Goal: Use online tool/utility: Utilize a website feature to perform a specific function

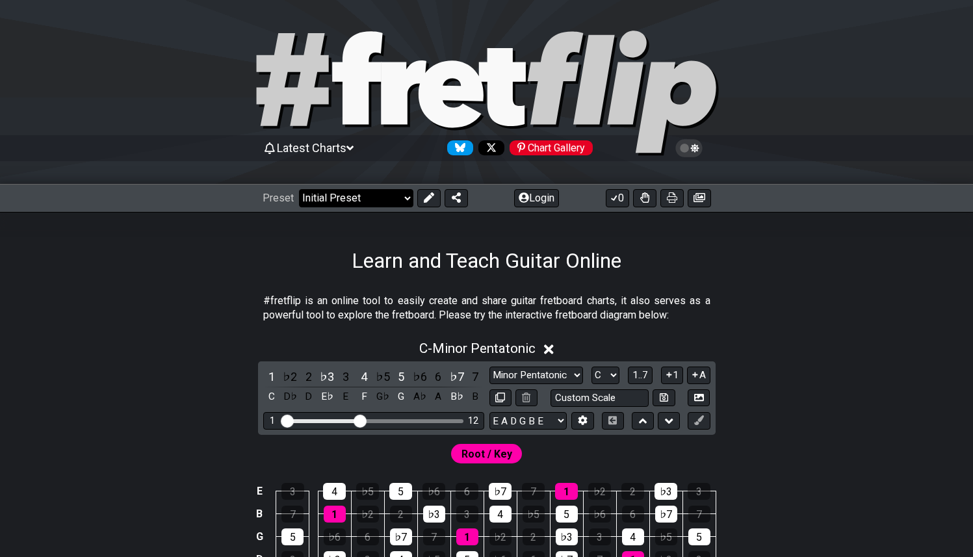
click at [379, 195] on select "Welcome to #fretflip! Initial Preset Custom Preset Minor Pentatonic Major Penta…" at bounding box center [356, 198] width 114 height 18
click at [299, 189] on select "Welcome to #fretflip! Initial Preset Custom Preset Minor Pentatonic Major Penta…" at bounding box center [356, 198] width 114 height 18
select select "/welcome"
select select "C"
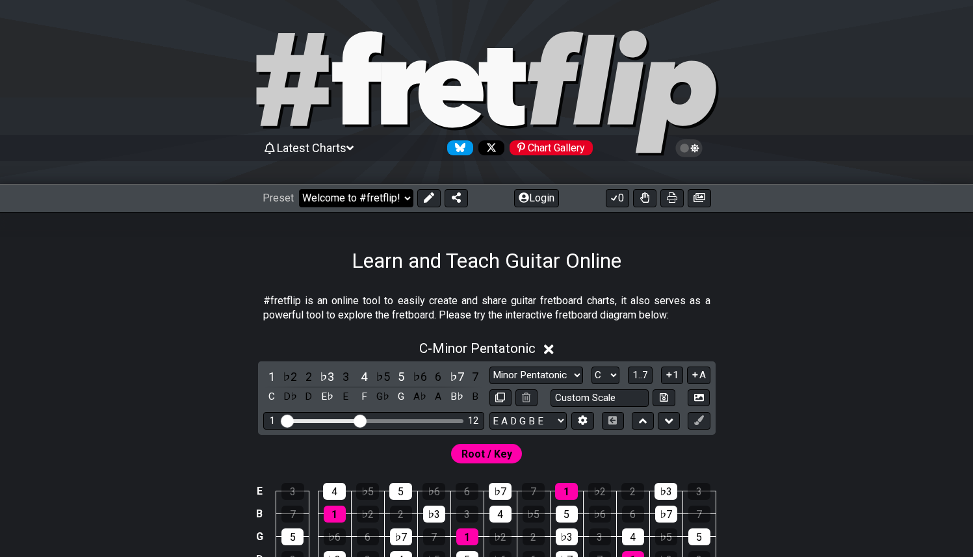
select select "A"
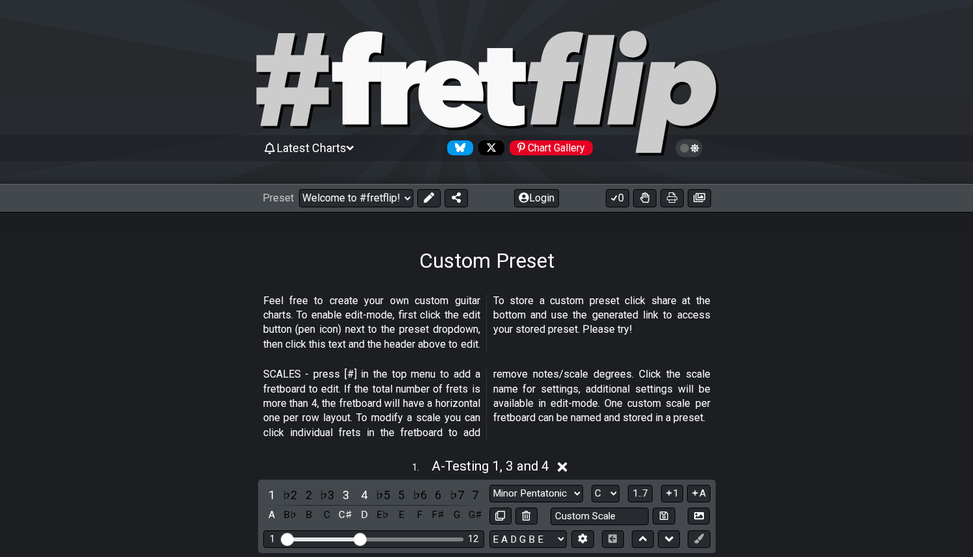
select select "/user-defined"
select select "Testing 1, 3 and 4"
select select "A"
click at [375, 195] on select "Welcome to #fretflip! Initial Preset Custom Preset Minor Pentatonic Major Penta…" at bounding box center [356, 198] width 114 height 18
click at [299, 189] on select "Welcome to #fretflip! Initial Preset Custom Preset Minor Pentatonic Major Penta…" at bounding box center [356, 198] width 114 height 18
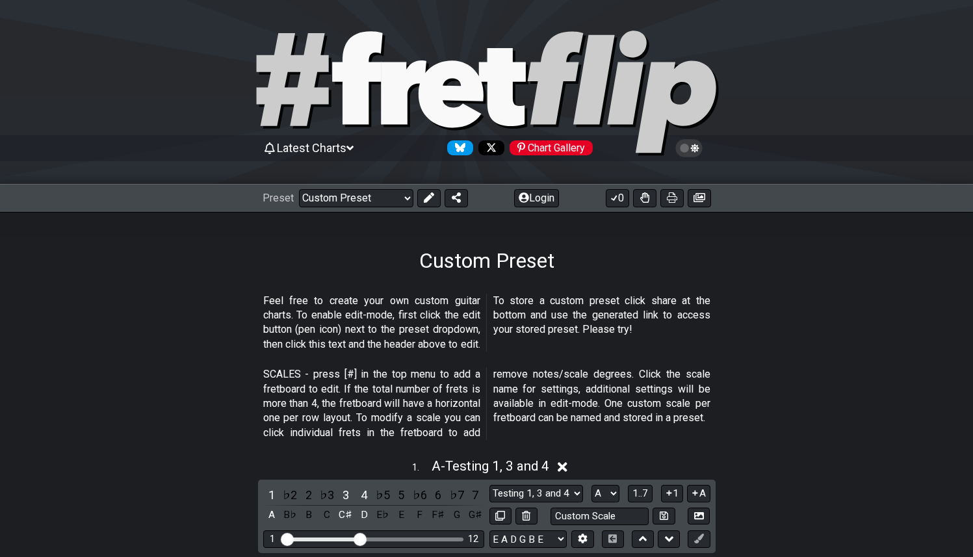
select select "/guitar-scales-generator"
select select "A"
select select "Minor Pentatonic"
select select "Root"
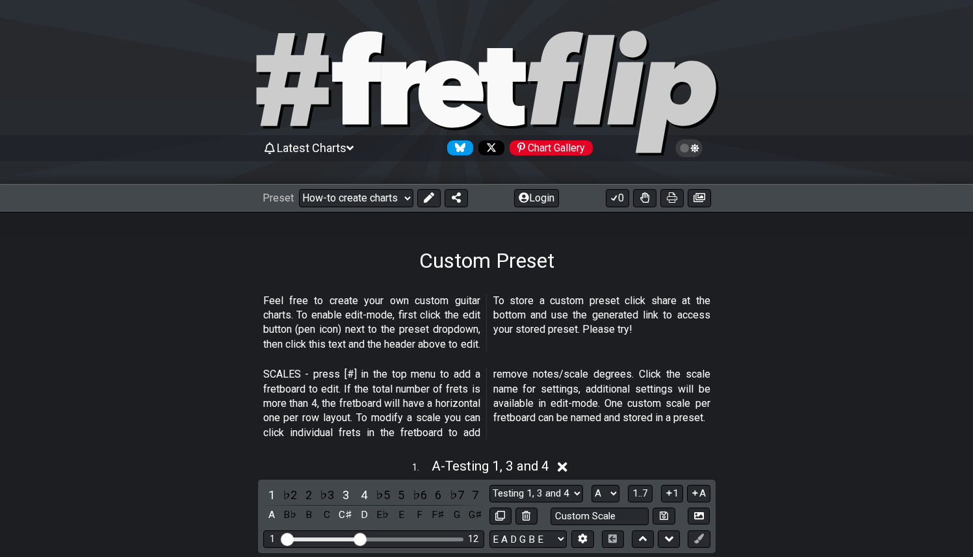
select select "E A D G B E"
select select "Minor Blues"
select select "E A D G B E"
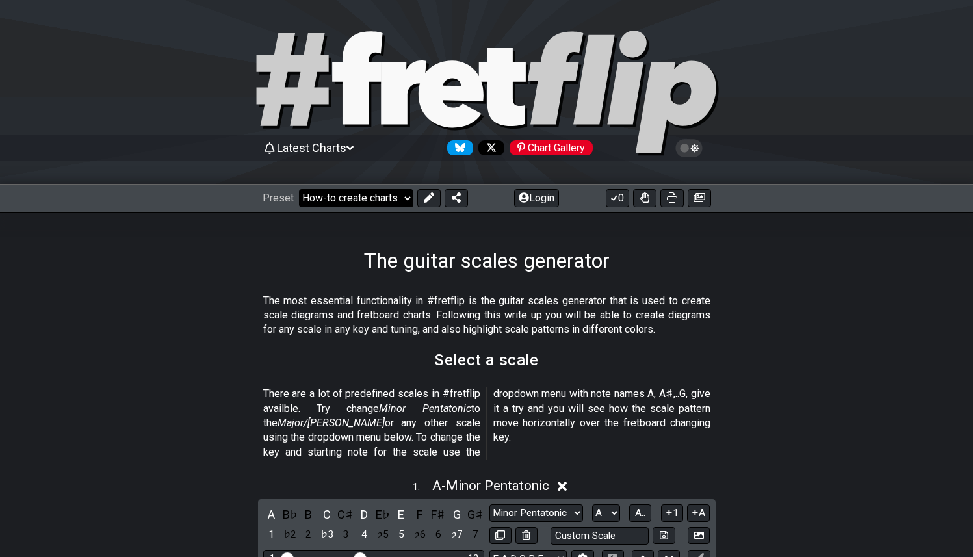
click at [397, 205] on select "Welcome to #fretflip! Initial Preset Custom Preset Minor Pentatonic Major Penta…" at bounding box center [356, 198] width 114 height 18
click at [299, 189] on select "Welcome to #fretflip! Initial Preset Custom Preset Minor Pentatonic Major Penta…" at bounding box center [356, 198] width 114 height 18
select select "/welcome"
select select "C"
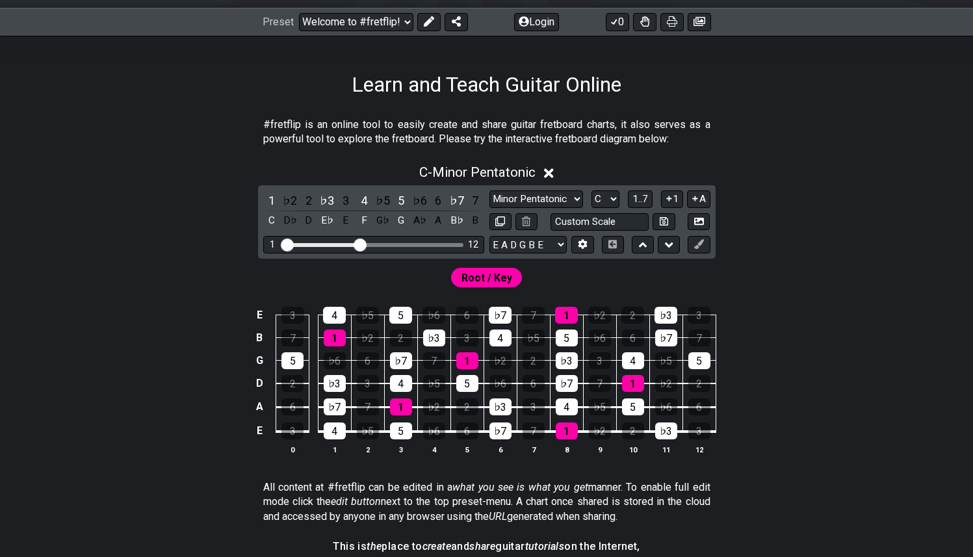
scroll to position [207, 0]
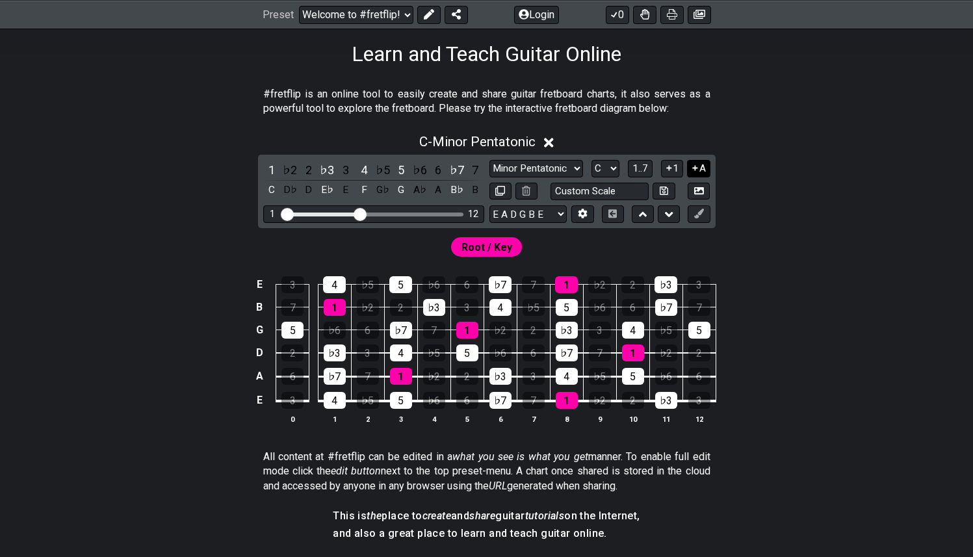
click at [692, 168] on icon at bounding box center [695, 168] width 12 height 10
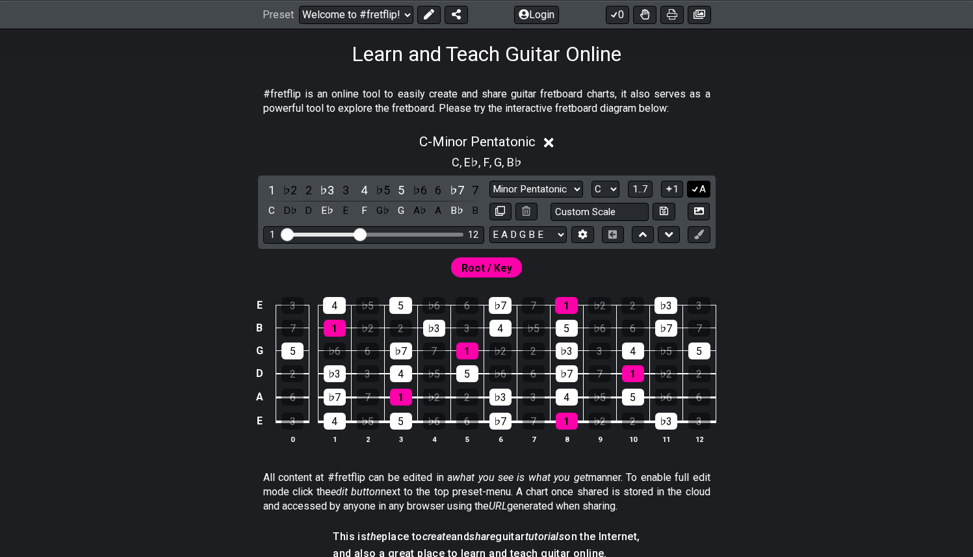
click at [699, 191] on button "A" at bounding box center [698, 190] width 23 height 18
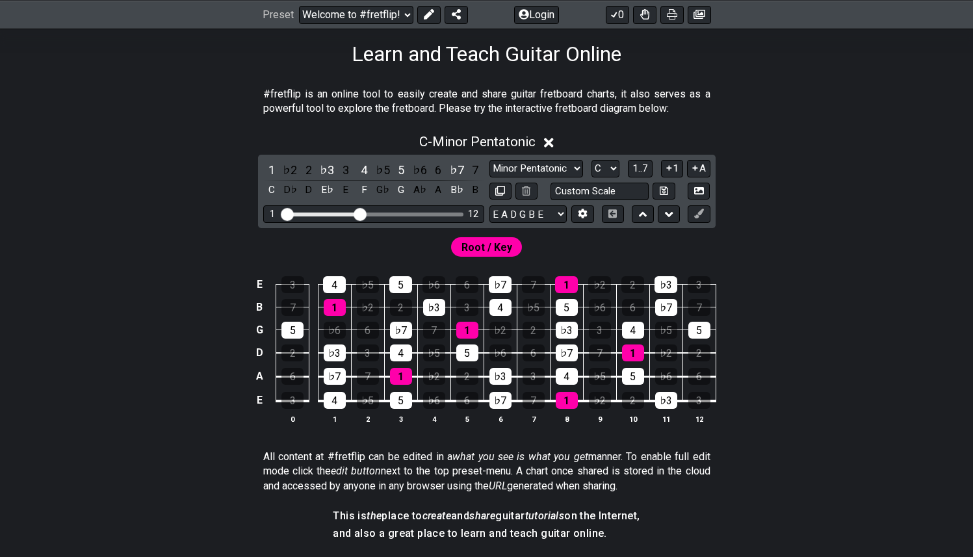
click at [694, 168] on icon at bounding box center [695, 168] width 12 height 10
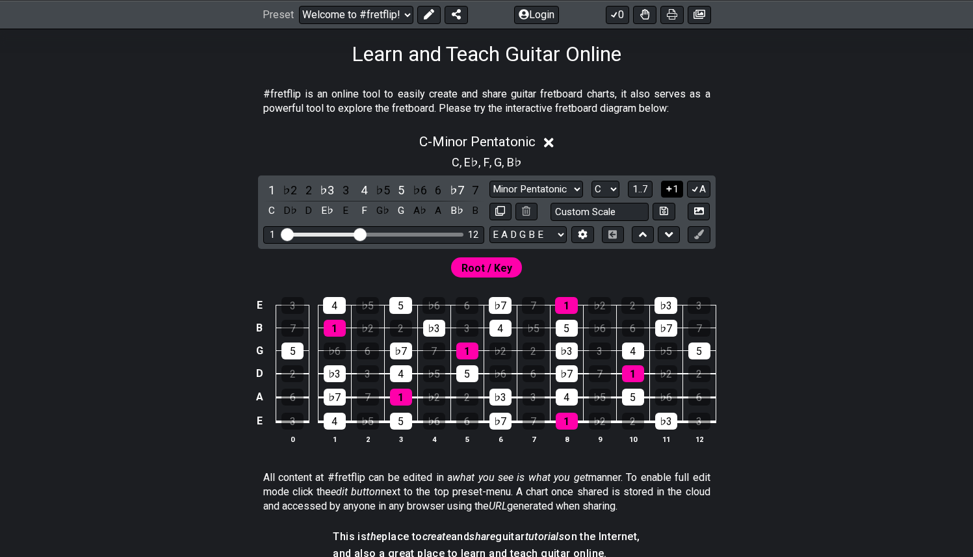
click at [673, 188] on button "1" at bounding box center [672, 190] width 22 height 18
click at [568, 185] on select "Minor Pentatonic Click to edit Minor Pentatonic Major Pentatonic Minor Blues Ma…" at bounding box center [536, 190] width 94 height 18
click at [489, 181] on select "Minor Pentatonic Click to edit Minor Pentatonic Major Pentatonic Minor Blues Ma…" at bounding box center [536, 190] width 94 height 18
click at [562, 190] on select "Minor Pentatonic Click to edit Minor Pentatonic Major Pentatonic Minor Blues Ma…" at bounding box center [536, 190] width 94 height 18
click at [489, 181] on select "Minor Pentatonic Click to edit Minor Pentatonic Major Pentatonic Minor Blues Ma…" at bounding box center [536, 190] width 94 height 18
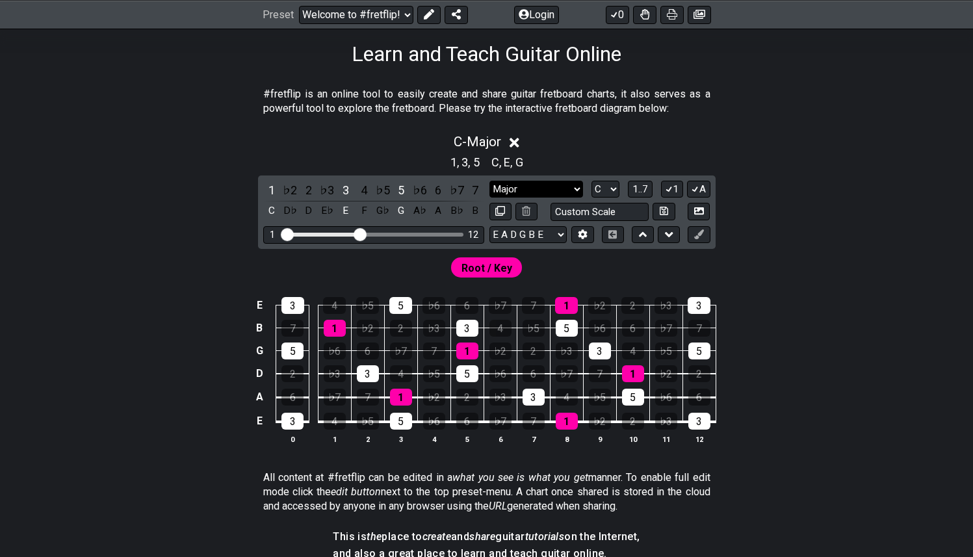
click at [559, 187] on select "Minor Pentatonic Click to edit Minor Pentatonic Major Pentatonic Minor Blues Ma…" at bounding box center [536, 190] width 94 height 18
click at [489, 181] on select "Minor Pentatonic Click to edit Minor Pentatonic Major Pentatonic Minor Blues Ma…" at bounding box center [536, 190] width 94 height 18
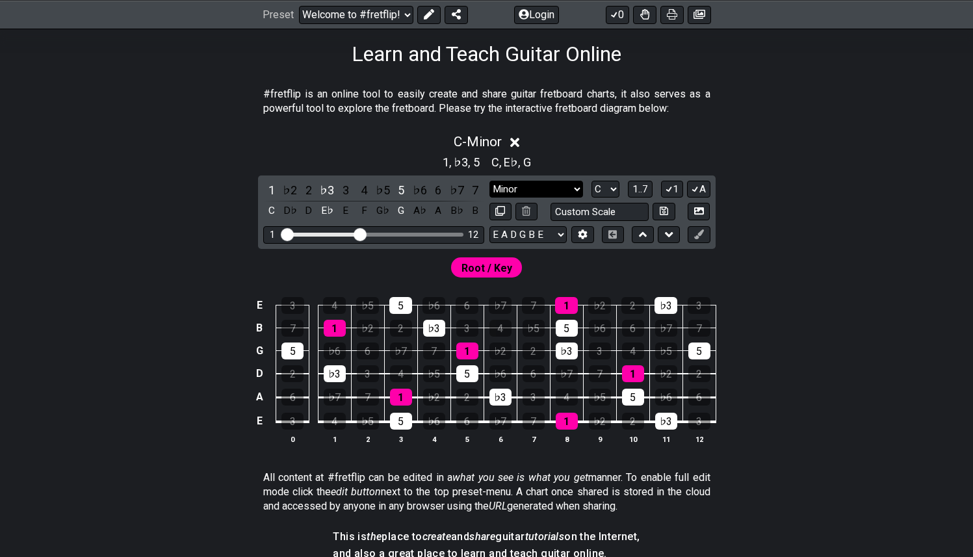
click at [554, 186] on select "Minor Pentatonic Click to edit Minor Pentatonic Major Pentatonic Minor Blues Ma…" at bounding box center [536, 190] width 94 height 18
click at [489, 181] on select "Minor Pentatonic Click to edit Minor Pentatonic Major Pentatonic Minor Blues Ma…" at bounding box center [536, 190] width 94 height 18
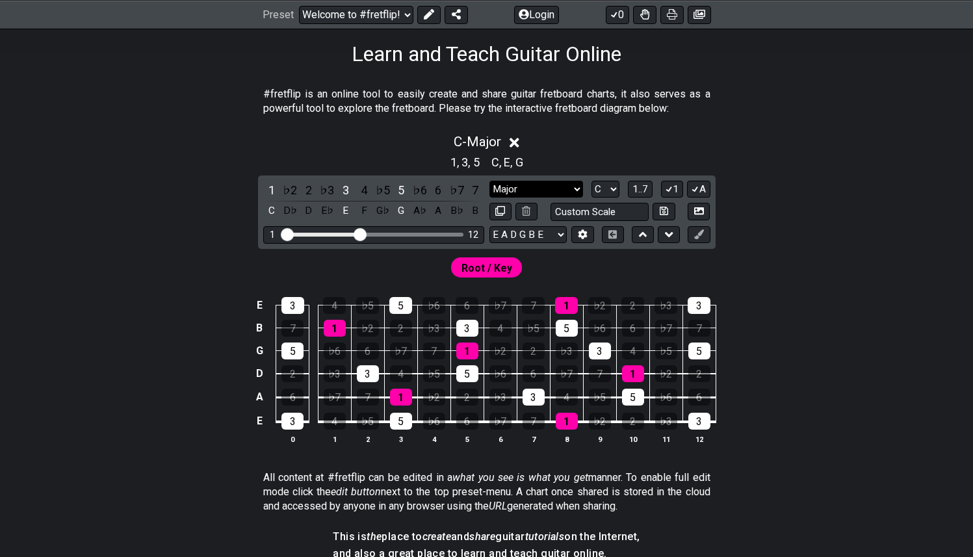
click at [566, 189] on select "Minor Pentatonic Click to edit Minor Pentatonic Major Pentatonic Minor Blues Ma…" at bounding box center [536, 190] width 94 height 18
click at [489, 181] on select "Minor Pentatonic Click to edit Minor Pentatonic Major Pentatonic Minor Blues Ma…" at bounding box center [536, 190] width 94 height 18
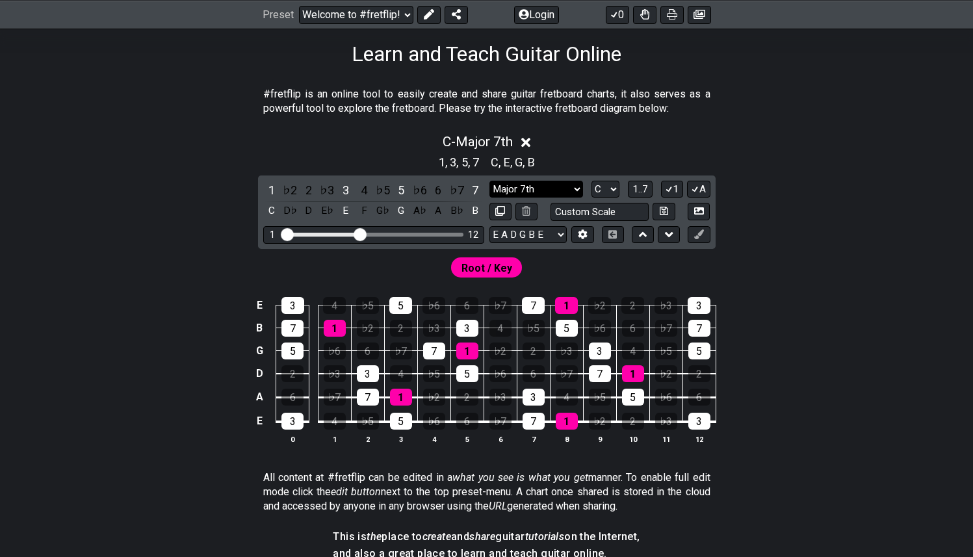
click at [550, 187] on select "Minor Pentatonic Click to edit Minor Pentatonic Major Pentatonic Minor Blues Ma…" at bounding box center [536, 190] width 94 height 18
click at [489, 181] on select "Minor Pentatonic Click to edit Minor Pentatonic Major Pentatonic Minor Blues Ma…" at bounding box center [536, 190] width 94 height 18
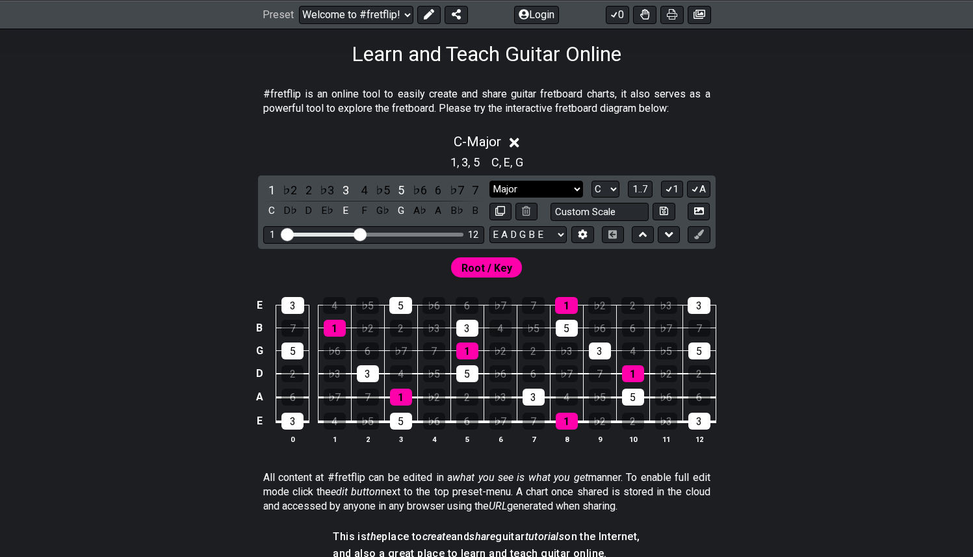
click at [560, 186] on select "Minor Pentatonic Click to edit Minor Pentatonic Major Pentatonic Minor Blues Ma…" at bounding box center [536, 190] width 94 height 18
click at [489, 181] on select "Minor Pentatonic Click to edit Minor Pentatonic Major Pentatonic Minor Blues Ma…" at bounding box center [536, 190] width 94 height 18
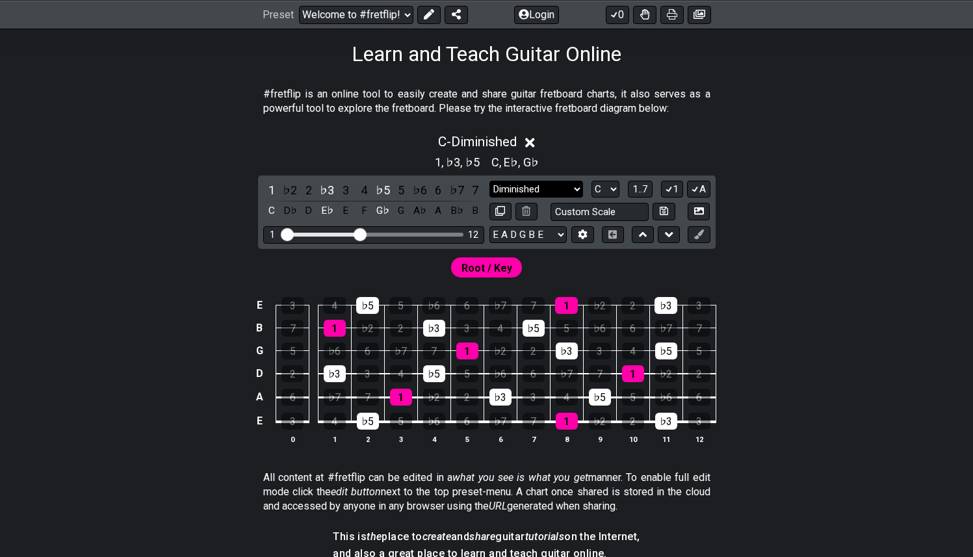
click at [560, 189] on select "Minor Pentatonic Click to edit Minor Pentatonic Major Pentatonic Minor Blues Ma…" at bounding box center [536, 190] width 94 height 18
click at [489, 181] on select "Minor Pentatonic Click to edit Minor Pentatonic Major Pentatonic Minor Blues Ma…" at bounding box center [536, 190] width 94 height 18
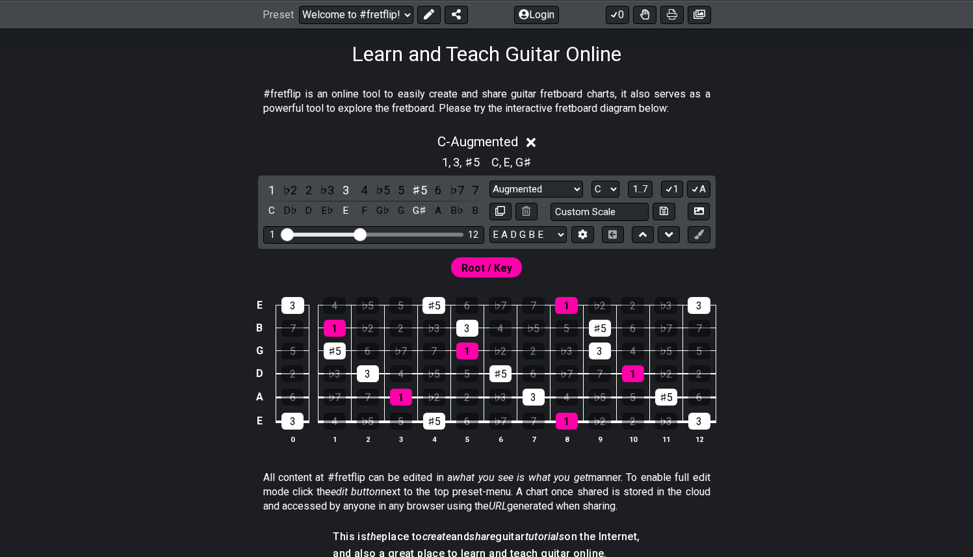
click at [563, 179] on div "1 ♭2 2 ♭3 3 4 ♭5 5 ♯5 6 ♭7 7 C D♭ D E♭ E F G♭ G G♯ A B♭ B Minor Pentatonic Clic…" at bounding box center [487, 212] width 458 height 73
click at [565, 183] on select "Minor Pentatonic Click to edit Minor Pentatonic Major Pentatonic Minor Blues Ma…" at bounding box center [536, 190] width 94 height 18
select select "Major"
click at [489, 181] on select "Minor Pentatonic Click to edit Minor Pentatonic Major Pentatonic Minor Blues Ma…" at bounding box center [536, 190] width 94 height 18
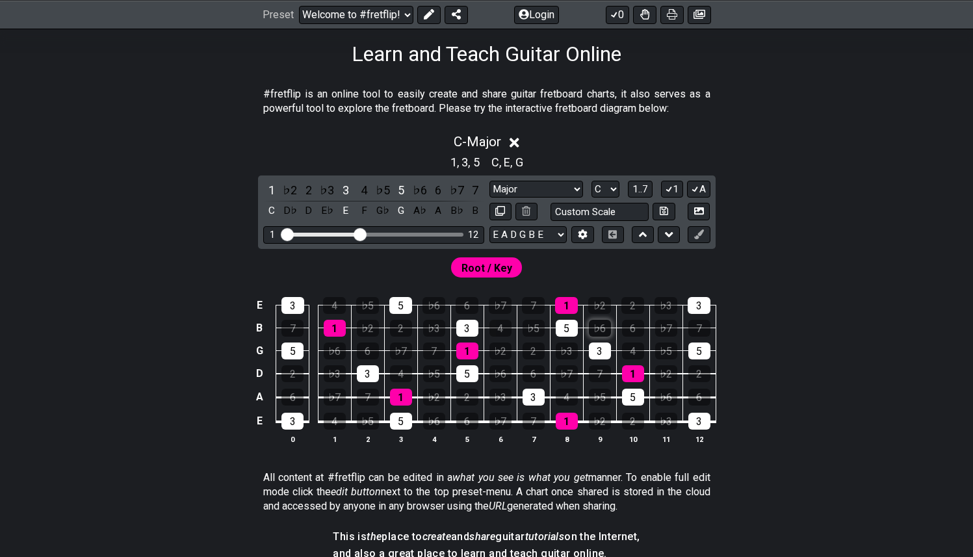
drag, startPoint x: 607, startPoint y: 306, endPoint x: 609, endPoint y: 322, distance: 16.4
click at [607, 306] on div "♭2" at bounding box center [599, 305] width 23 height 17
drag, startPoint x: 610, startPoint y: 325, endPoint x: 601, endPoint y: 318, distance: 11.1
click at [610, 325] on div "♭6" at bounding box center [600, 328] width 22 height 17
click at [603, 302] on div "♭2" at bounding box center [599, 305] width 23 height 17
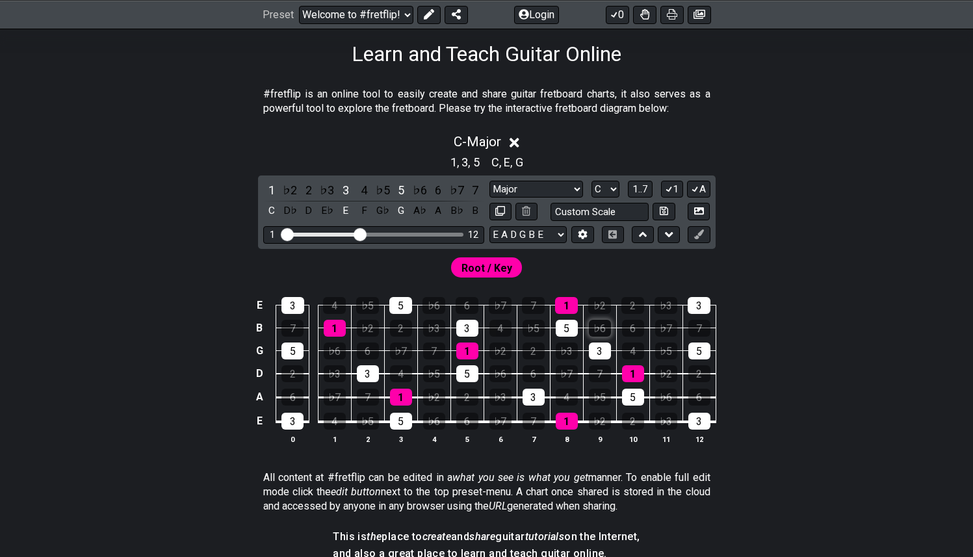
click at [602, 322] on div "♭6" at bounding box center [600, 328] width 22 height 17
click at [672, 185] on icon at bounding box center [669, 189] width 12 height 10
click at [707, 186] on button "A" at bounding box center [698, 190] width 23 height 18
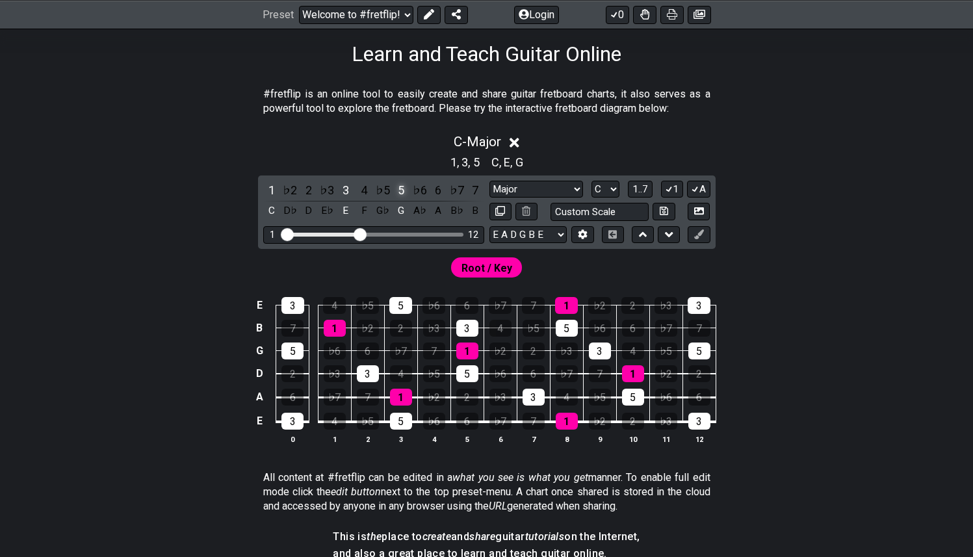
click at [404, 191] on div "5" at bounding box center [401, 190] width 17 height 18
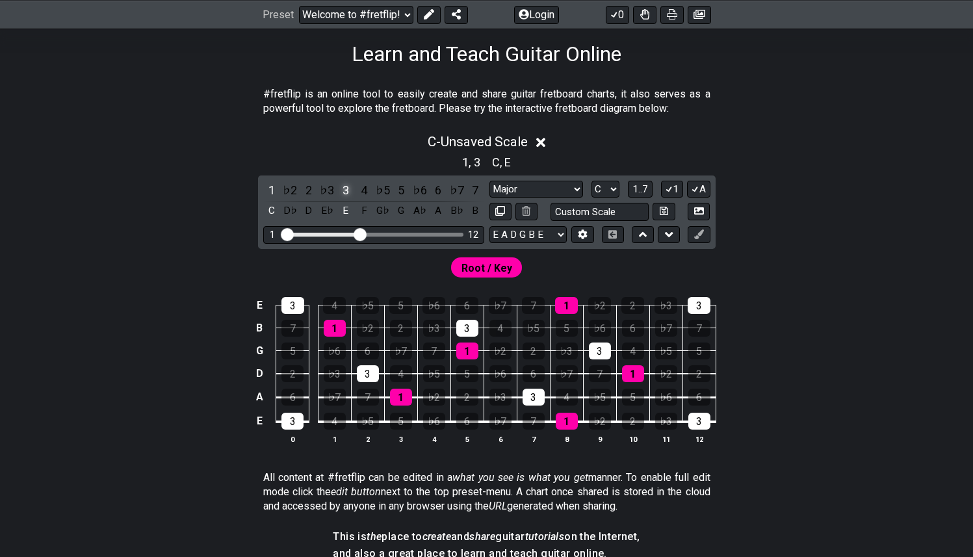
click at [345, 188] on div "3" at bounding box center [345, 190] width 17 height 18
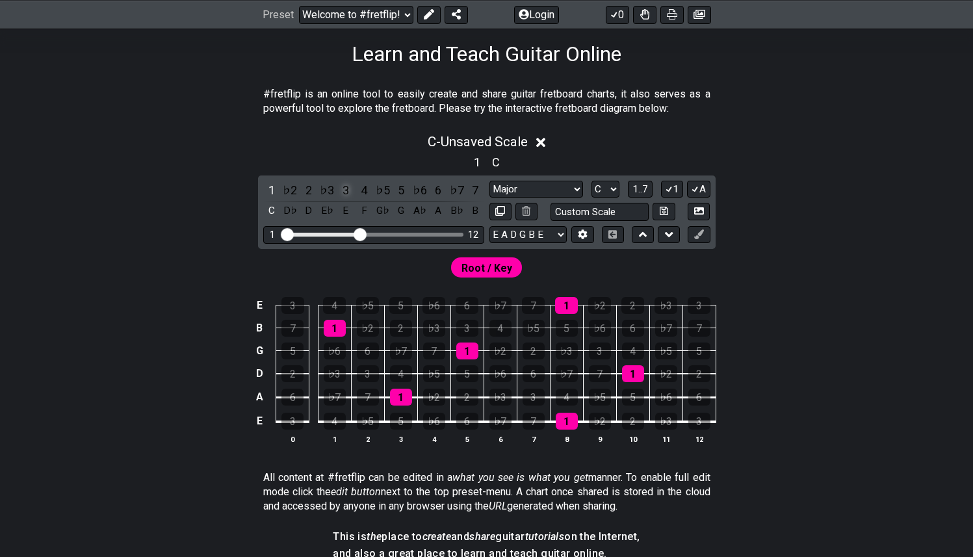
click at [345, 188] on div "3" at bounding box center [345, 190] width 17 height 18
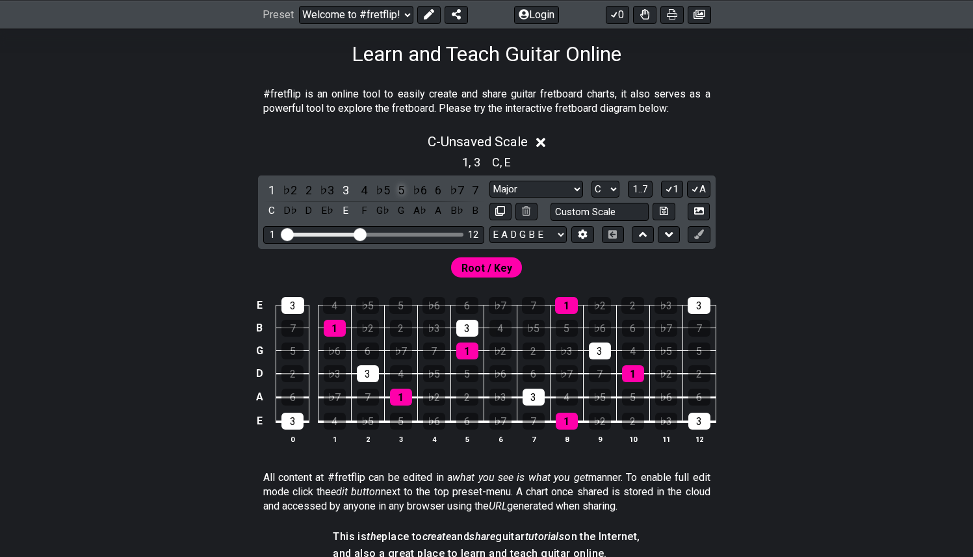
click at [406, 192] on div "5" at bounding box center [401, 190] width 17 height 18
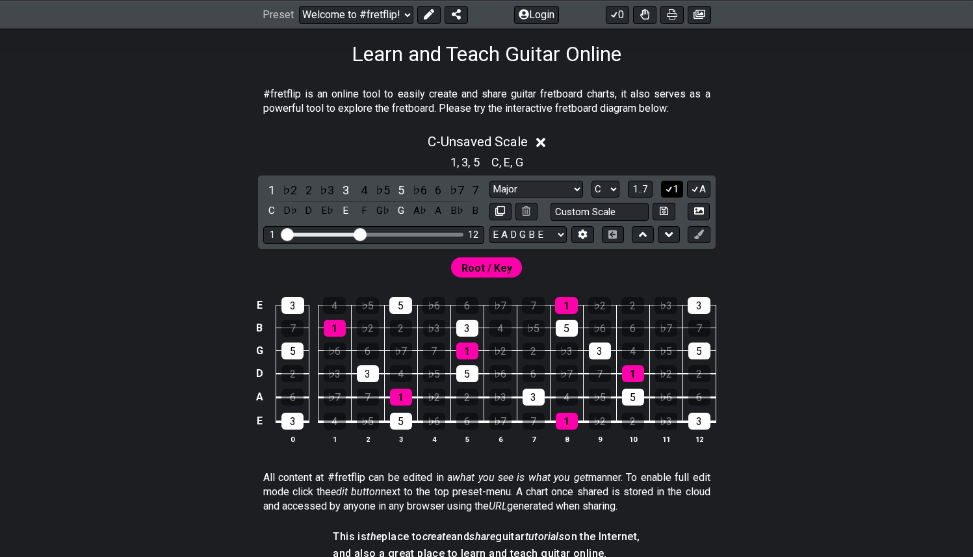
click at [674, 185] on button "1" at bounding box center [672, 190] width 22 height 18
click at [641, 190] on span "1..7" at bounding box center [640, 189] width 16 height 12
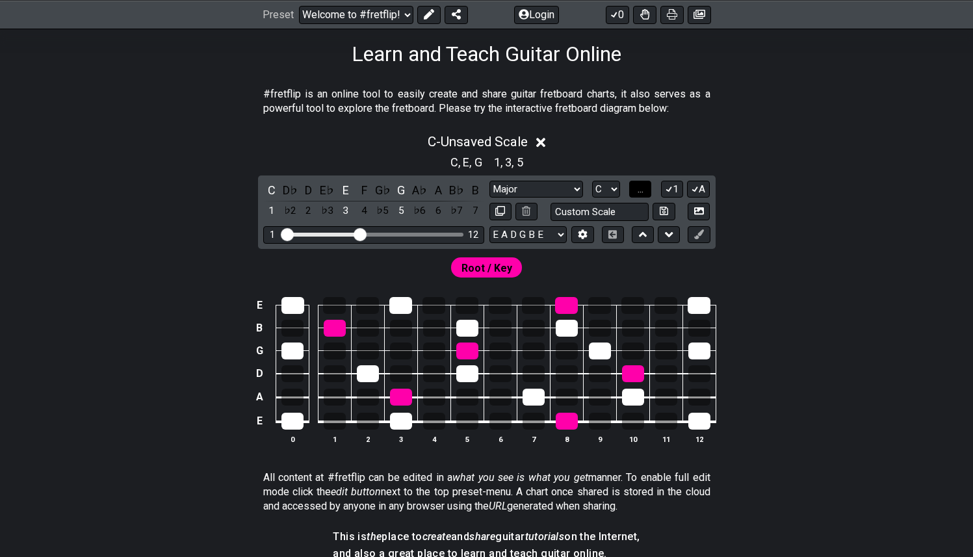
click at [641, 190] on span "..." at bounding box center [641, 189] width 6 height 12
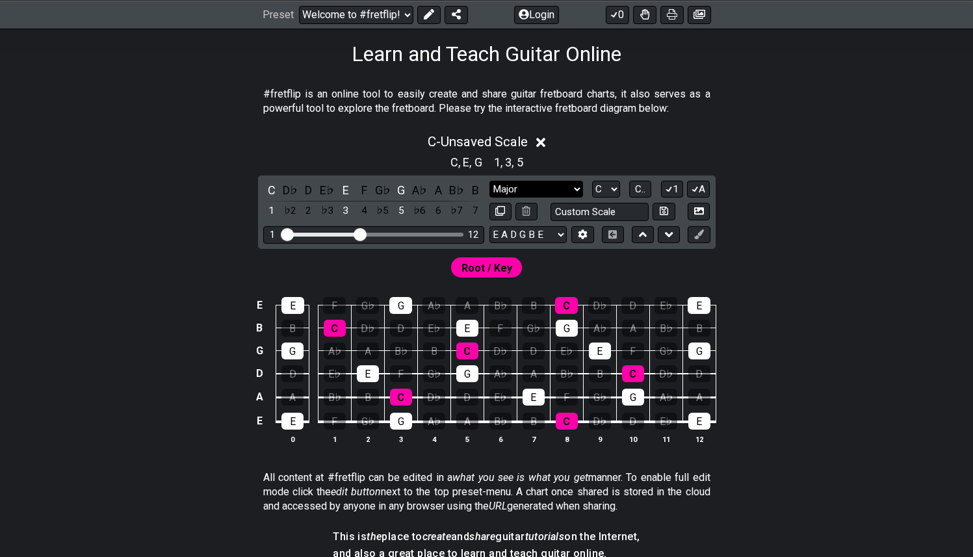
click at [554, 183] on select "Minor Pentatonic Click to edit Minor Pentatonic Major Pentatonic Minor Blues Ma…" at bounding box center [536, 190] width 94 height 18
click at [528, 214] on icon at bounding box center [526, 211] width 8 height 10
click at [500, 211] on icon at bounding box center [500, 211] width 10 height 10
select select "Major"
select select "C"
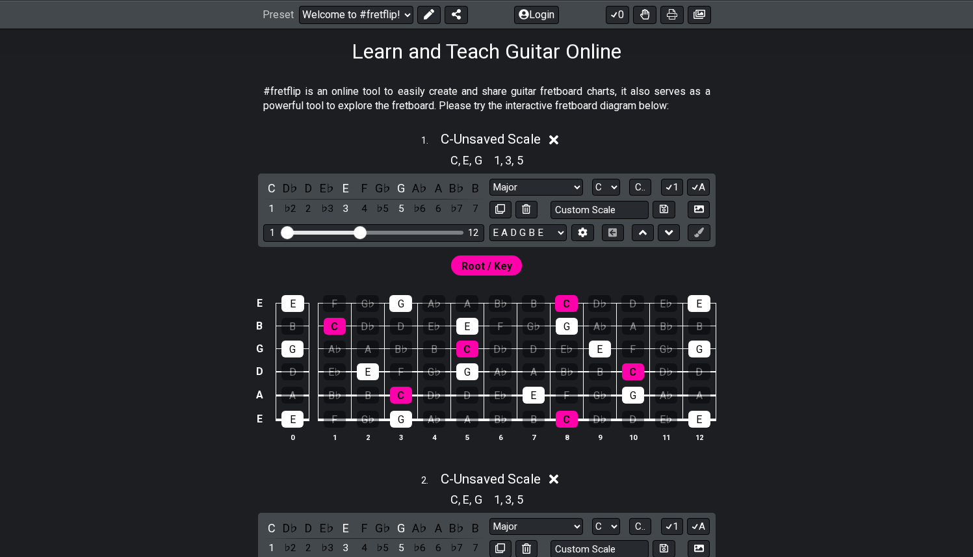
scroll to position [466, 0]
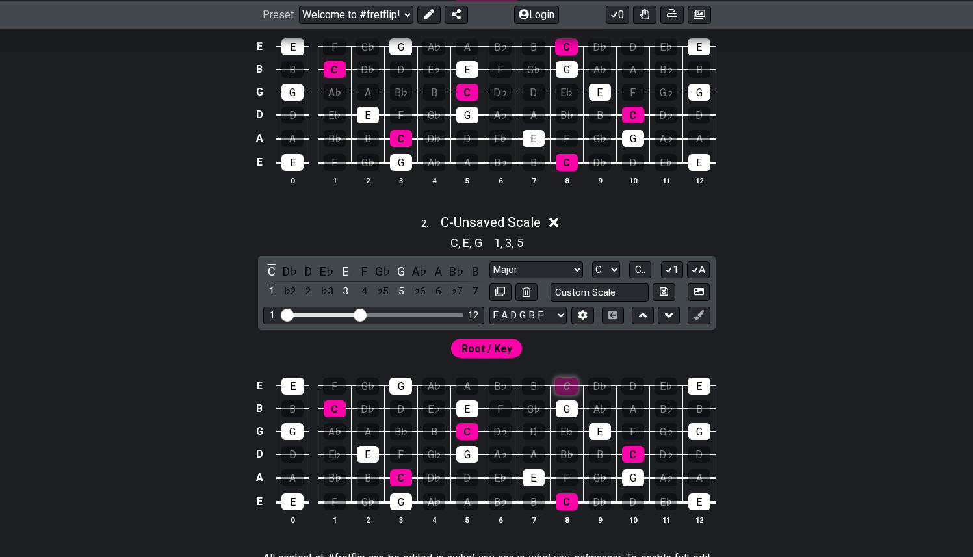
click at [567, 385] on div "C" at bounding box center [566, 386] width 23 height 17
click at [567, 407] on div "G" at bounding box center [567, 408] width 22 height 17
drag, startPoint x: 565, startPoint y: 383, endPoint x: 562, endPoint y: 404, distance: 21.0
click at [564, 386] on div "C" at bounding box center [566, 386] width 23 height 17
click at [566, 382] on div "C" at bounding box center [566, 386] width 23 height 17
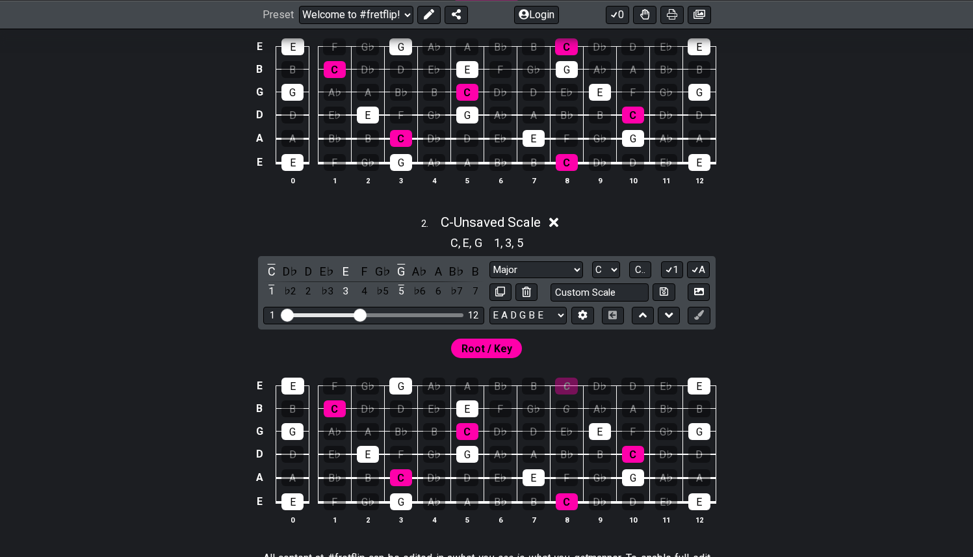
click at [484, 349] on span "Root / Key" at bounding box center [487, 348] width 51 height 19
click at [529, 287] on icon at bounding box center [526, 292] width 8 height 10
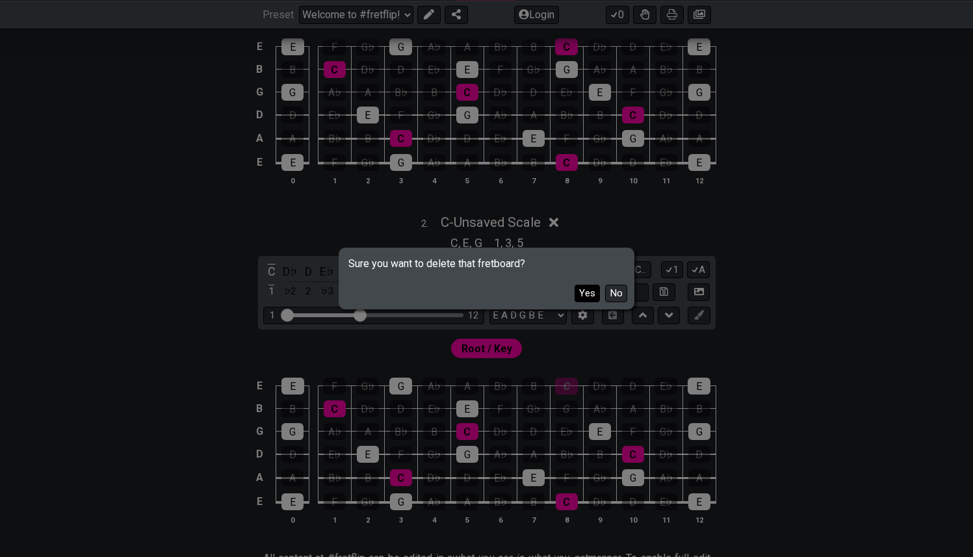
click at [593, 296] on button "Yes" at bounding box center [587, 294] width 25 height 18
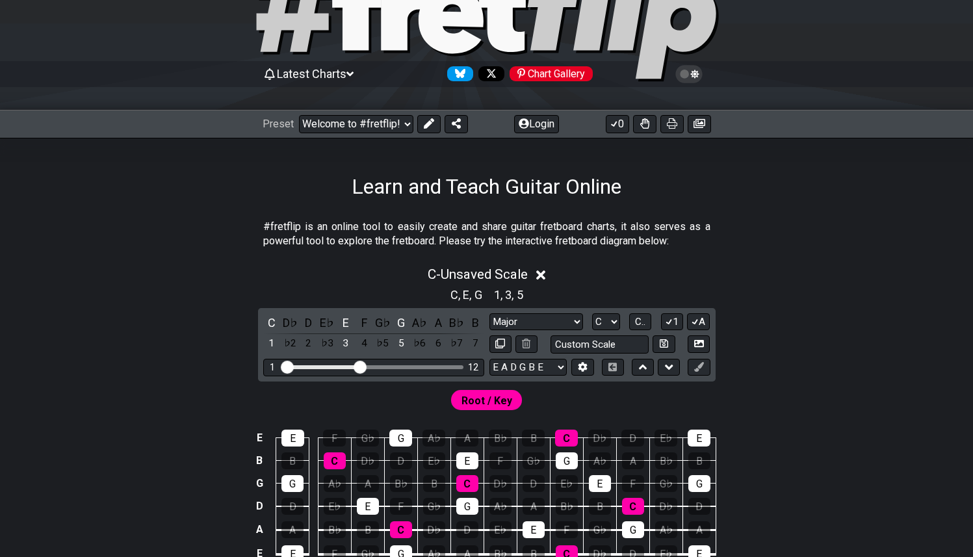
scroll to position [46, 0]
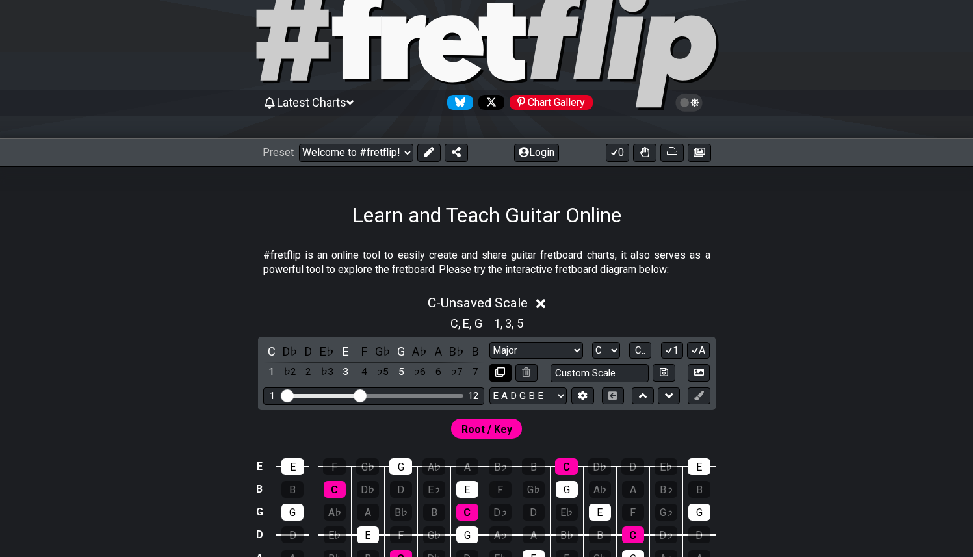
click at [502, 370] on icon at bounding box center [500, 372] width 10 height 10
select select "Major"
select select "C"
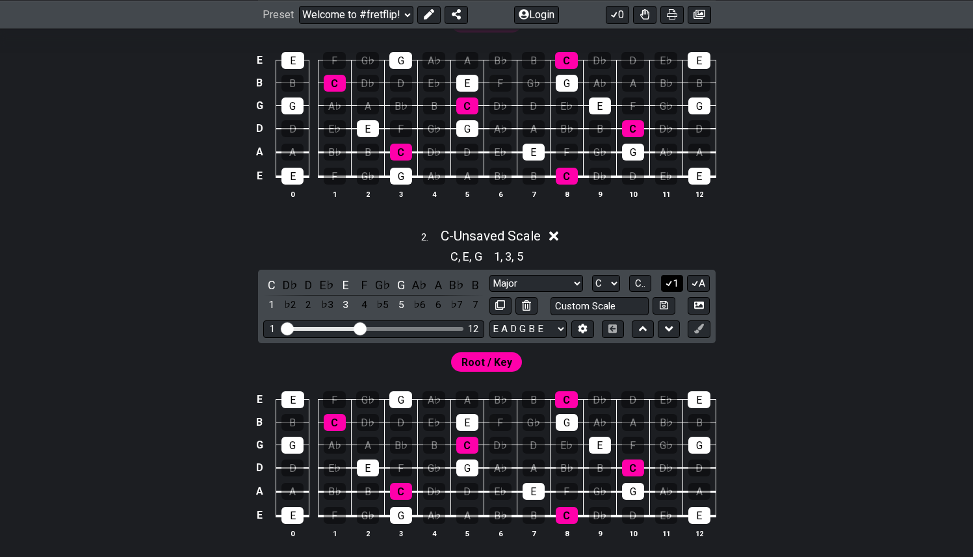
scroll to position [421, 0]
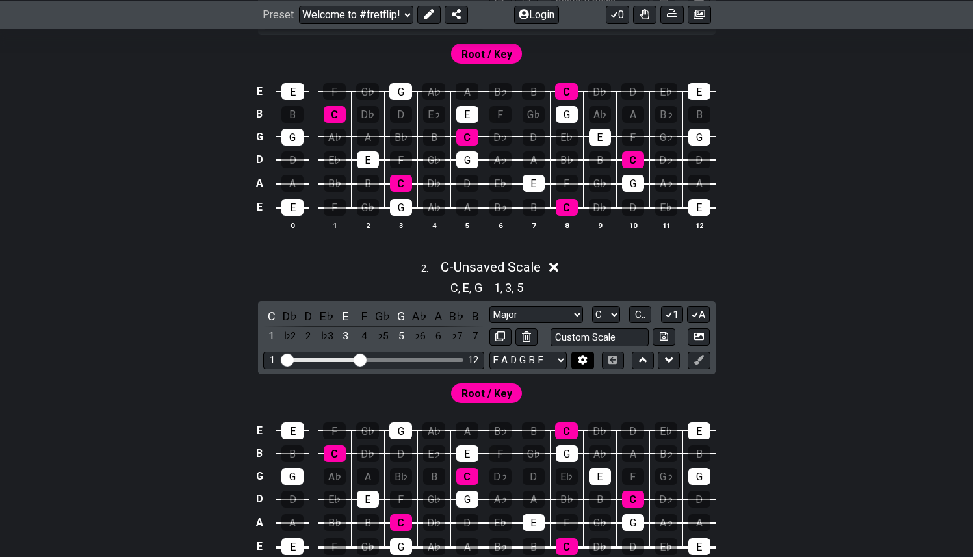
click at [585, 358] on icon at bounding box center [583, 360] width 9 height 10
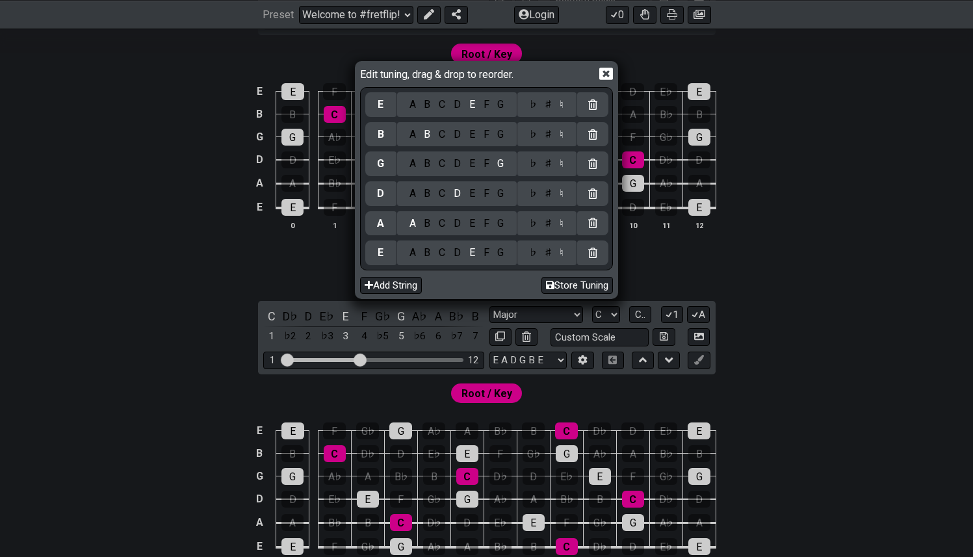
click at [472, 111] on div "E" at bounding box center [472, 105] width 14 height 14
click at [469, 107] on div "E" at bounding box center [472, 105] width 14 height 14
click at [613, 70] on icon at bounding box center [606, 74] width 14 height 12
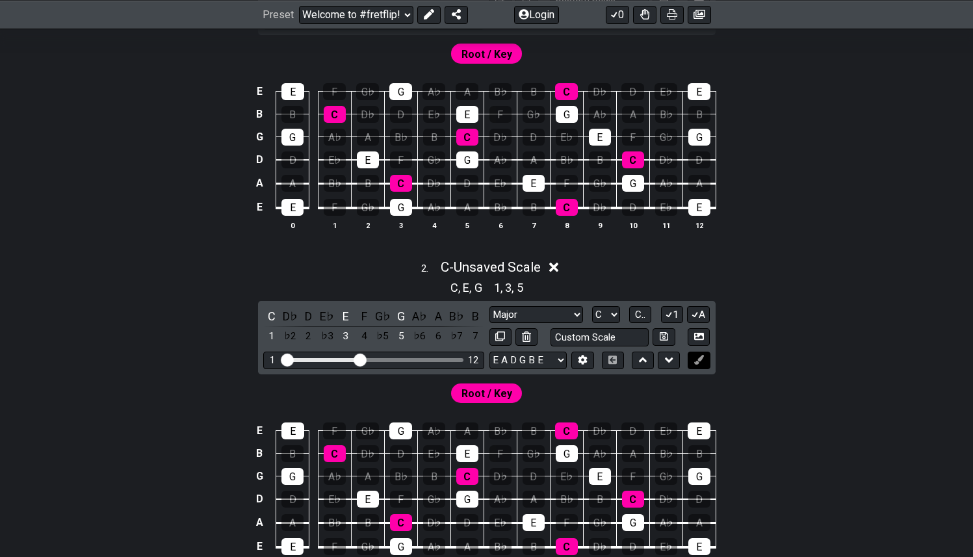
click at [698, 359] on icon at bounding box center [699, 360] width 10 height 10
click at [697, 312] on icon at bounding box center [695, 315] width 7 height 6
click at [697, 312] on icon at bounding box center [695, 314] width 12 height 10
click at [575, 311] on select "Minor Pentatonic Click to edit Minor Pentatonic Major Pentatonic Minor Blues Ma…" at bounding box center [536, 315] width 94 height 18
select select "Click to edit"
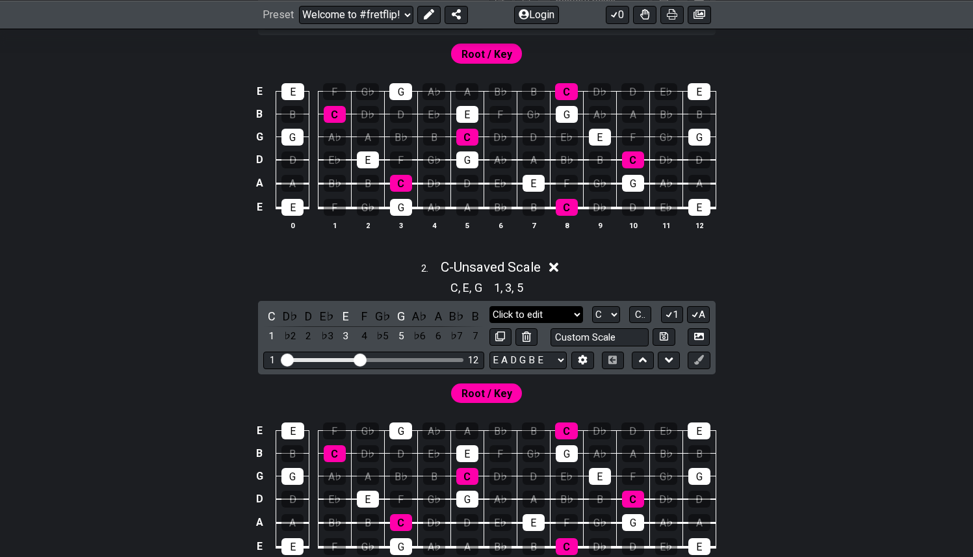
click at [489, 306] on select "Minor Pentatonic Click to edit Minor Pentatonic Major Pentatonic Minor Blues Ma…" at bounding box center [536, 315] width 94 height 18
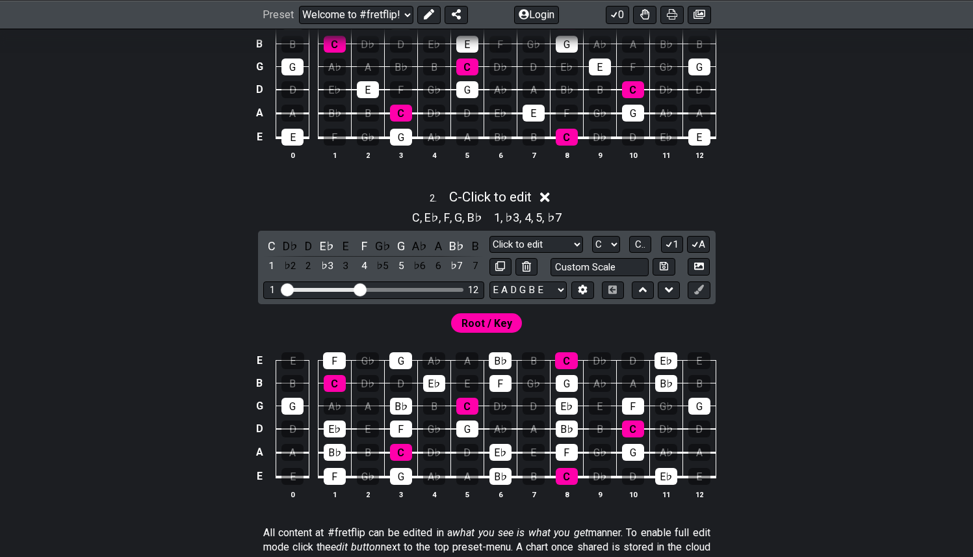
scroll to position [508, 0]
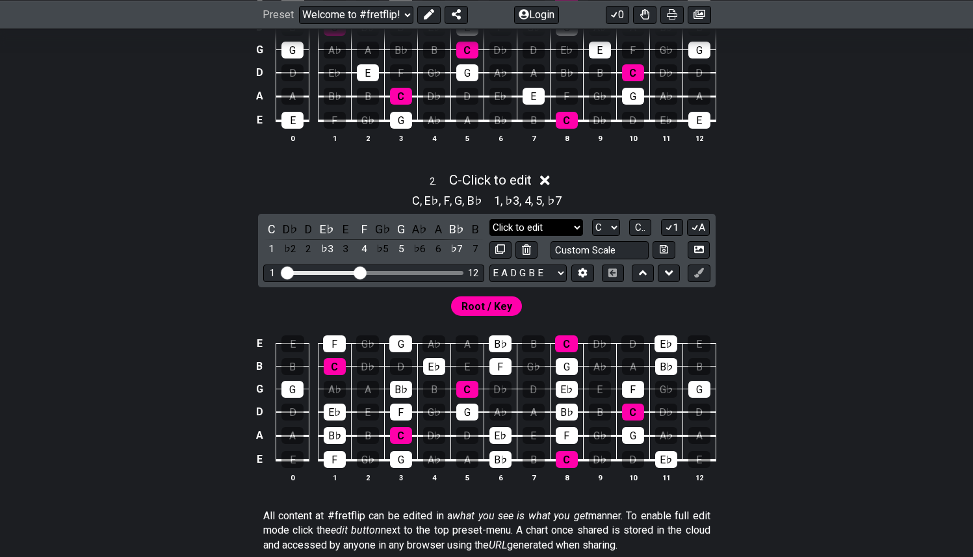
click at [560, 226] on select "Minor Pentatonic Click to edit Minor Pentatonic Major Pentatonic Minor Blues Ma…" at bounding box center [536, 228] width 94 height 18
click at [482, 306] on span "Root / Key" at bounding box center [487, 306] width 51 height 19
click at [580, 277] on button at bounding box center [582, 274] width 22 height 18
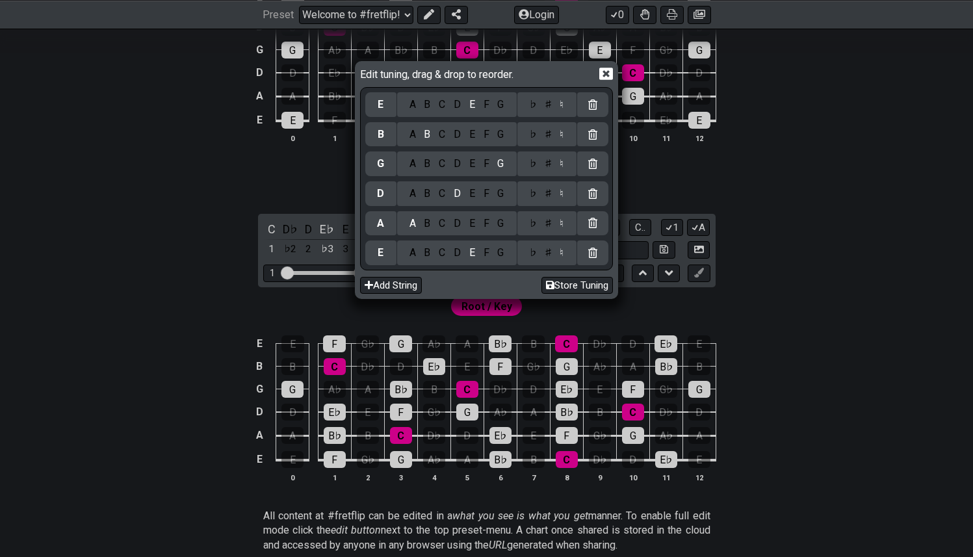
click at [608, 77] on icon at bounding box center [606, 74] width 14 height 12
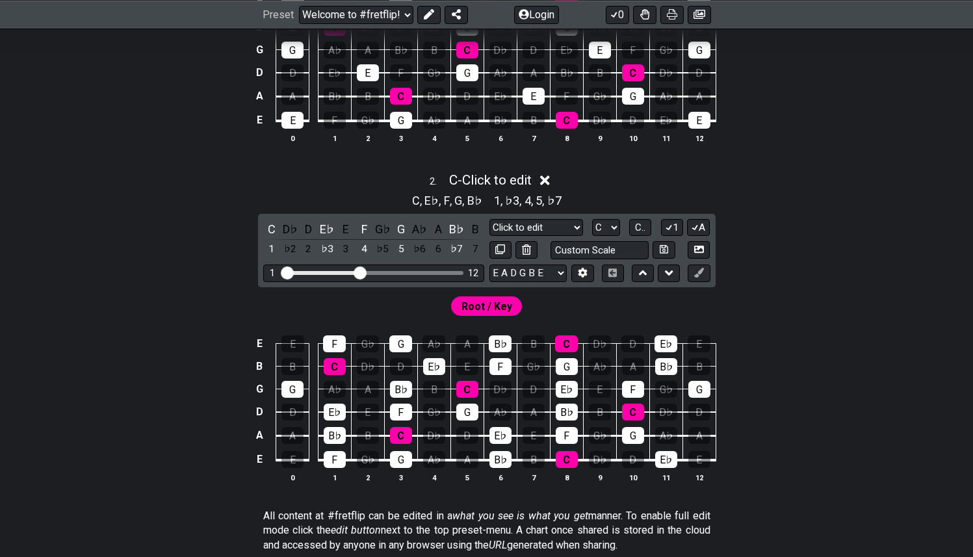
click at [489, 306] on span "Root / Key" at bounding box center [487, 306] width 51 height 19
click at [606, 227] on select "A♭ A A♯ B♭ B C C♯ D♭ D D♯ E♭ E F F♯ G♭ G G♯" at bounding box center [606, 228] width 28 height 18
click at [592, 219] on select "A♭ A A♯ B♭ B C C♯ D♭ D D♯ E♭ E F F♯ G♭ G G♯" at bounding box center [606, 228] width 28 height 18
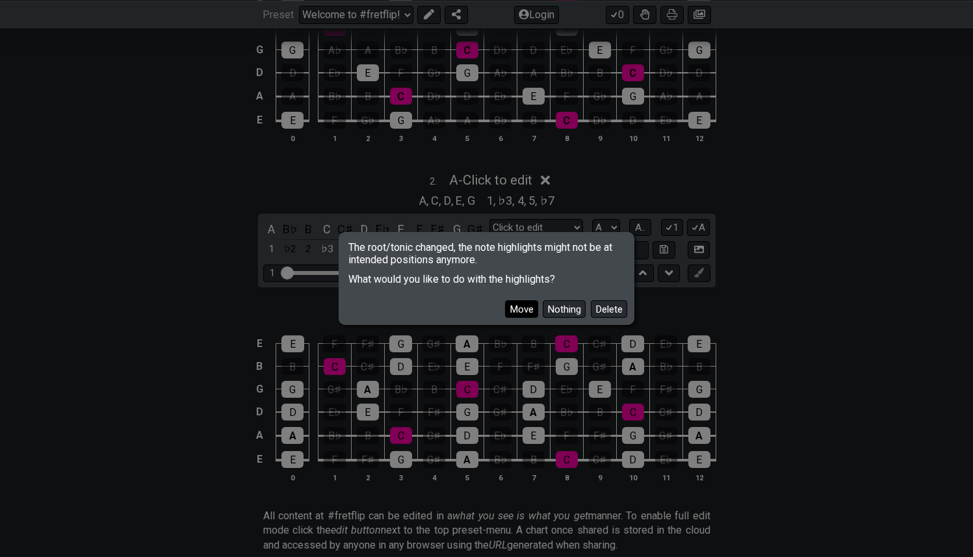
click at [521, 307] on button "Move" at bounding box center [521, 309] width 33 height 18
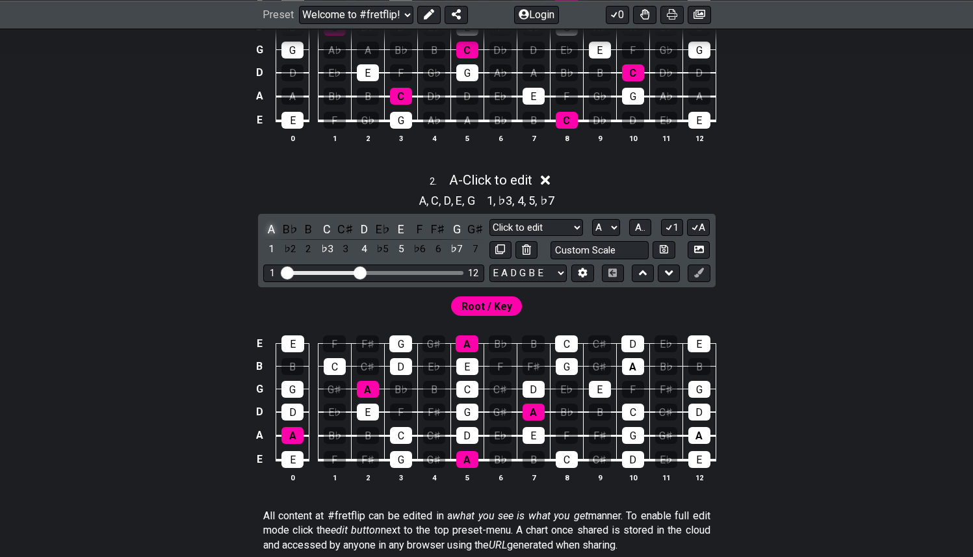
click at [272, 224] on div "A" at bounding box center [271, 229] width 17 height 18
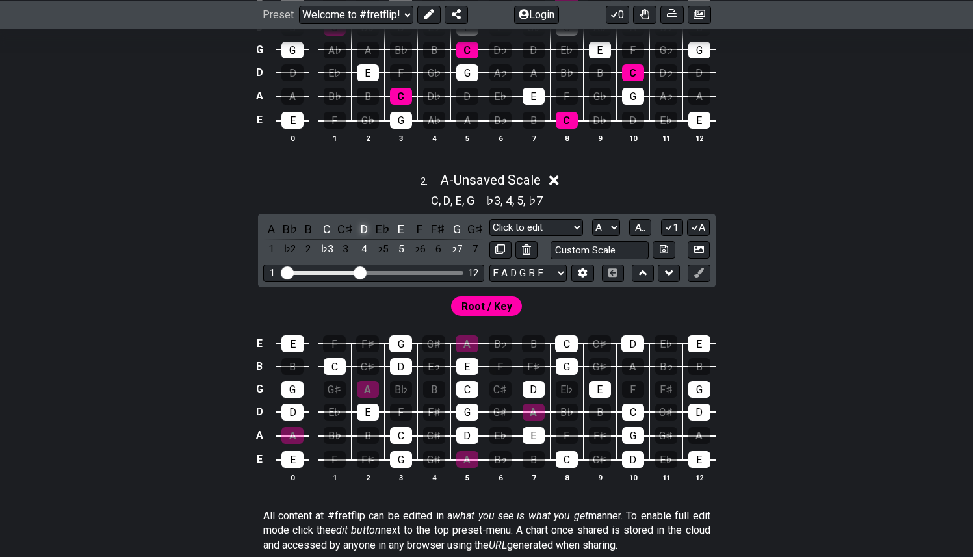
click at [364, 228] on div "D" at bounding box center [364, 229] width 17 height 18
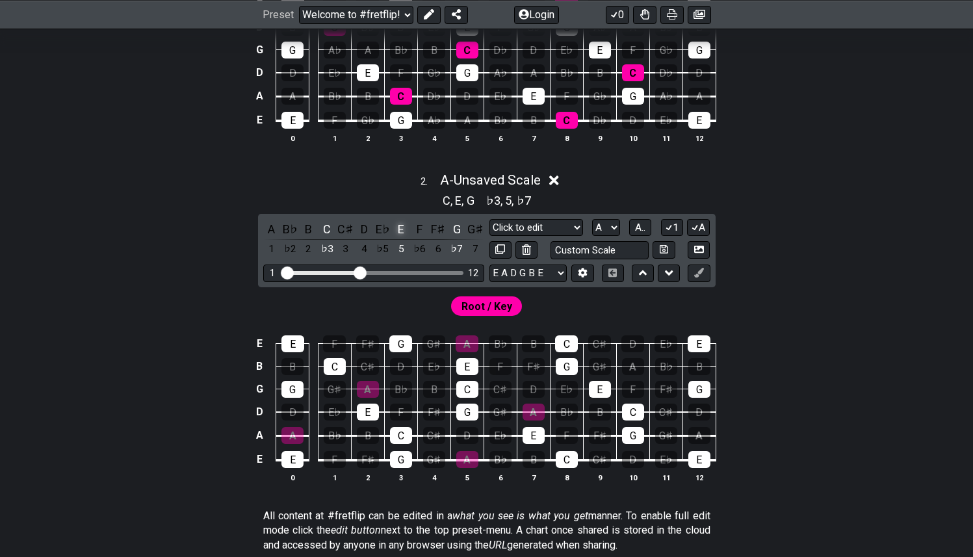
click at [404, 224] on div "E" at bounding box center [401, 229] width 17 height 18
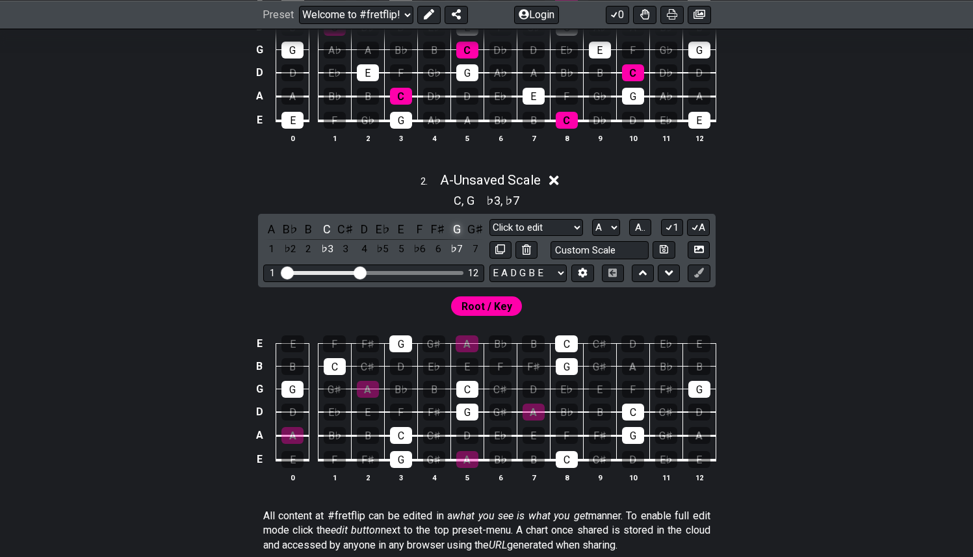
click at [455, 229] on div "G" at bounding box center [457, 229] width 17 height 18
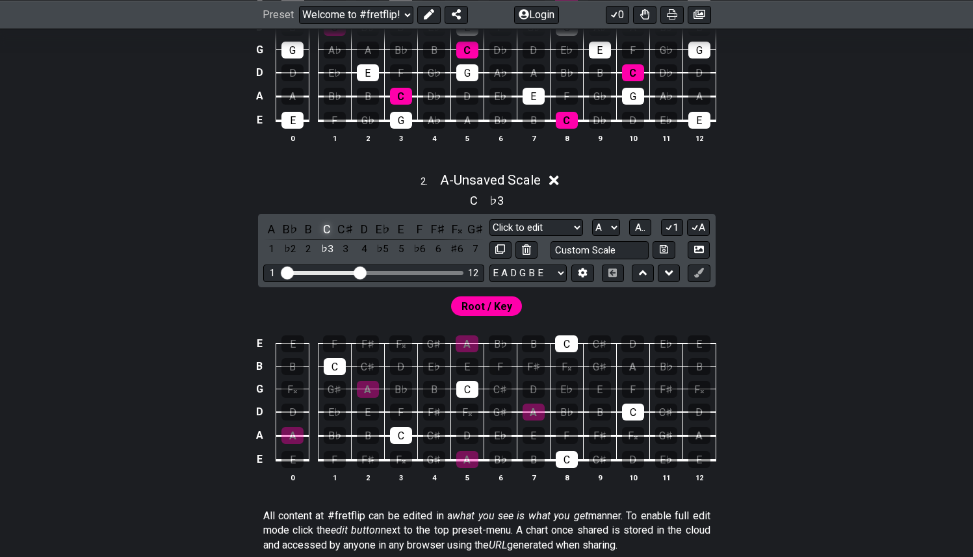
click at [331, 221] on div "C" at bounding box center [327, 229] width 17 height 18
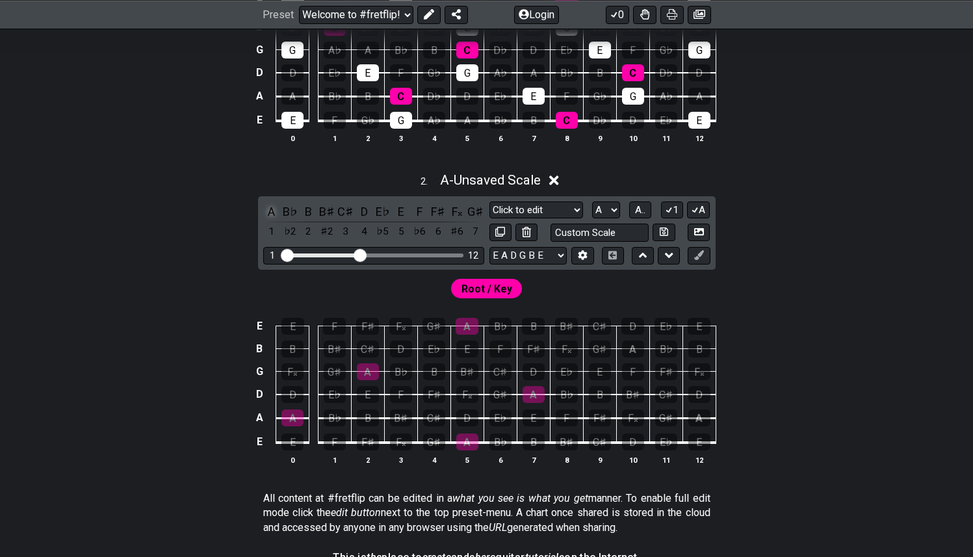
click at [272, 209] on div "A" at bounding box center [271, 212] width 17 height 18
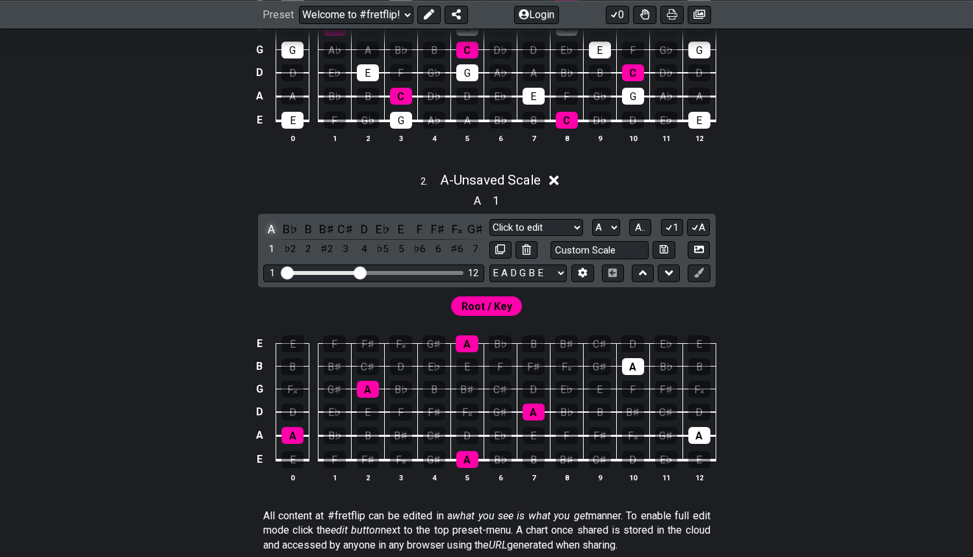
click at [271, 229] on div "A" at bounding box center [271, 229] width 17 height 18
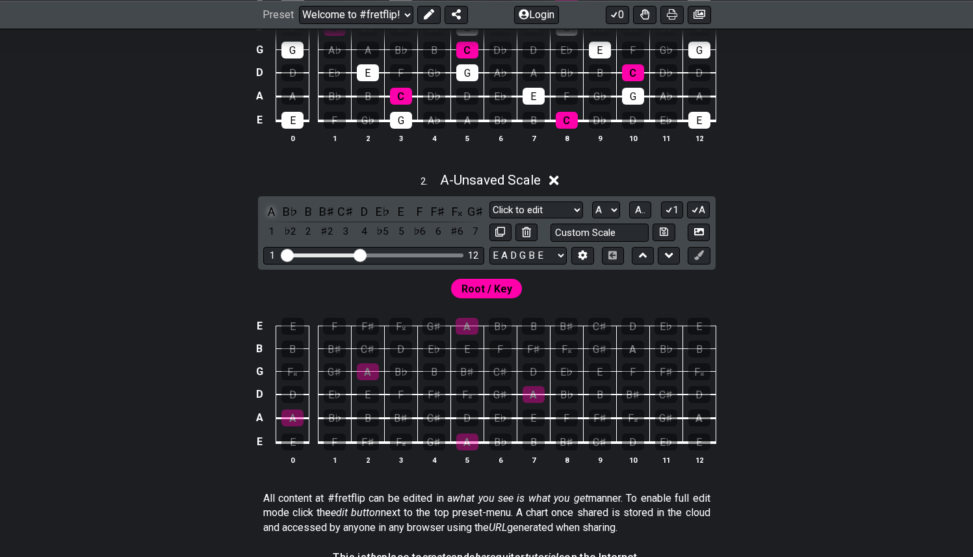
click at [271, 229] on div "1" at bounding box center [271, 232] width 17 height 18
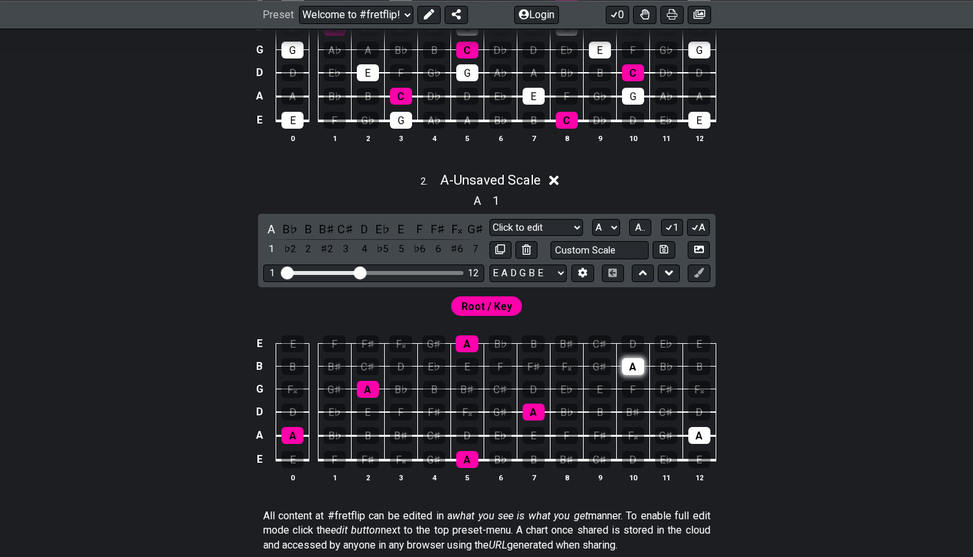
click at [636, 365] on div "A" at bounding box center [633, 366] width 22 height 17
click at [701, 433] on div "A" at bounding box center [699, 435] width 22 height 17
click at [628, 361] on div "A" at bounding box center [633, 366] width 22 height 17
drag, startPoint x: 633, startPoint y: 363, endPoint x: 672, endPoint y: 393, distance: 49.1
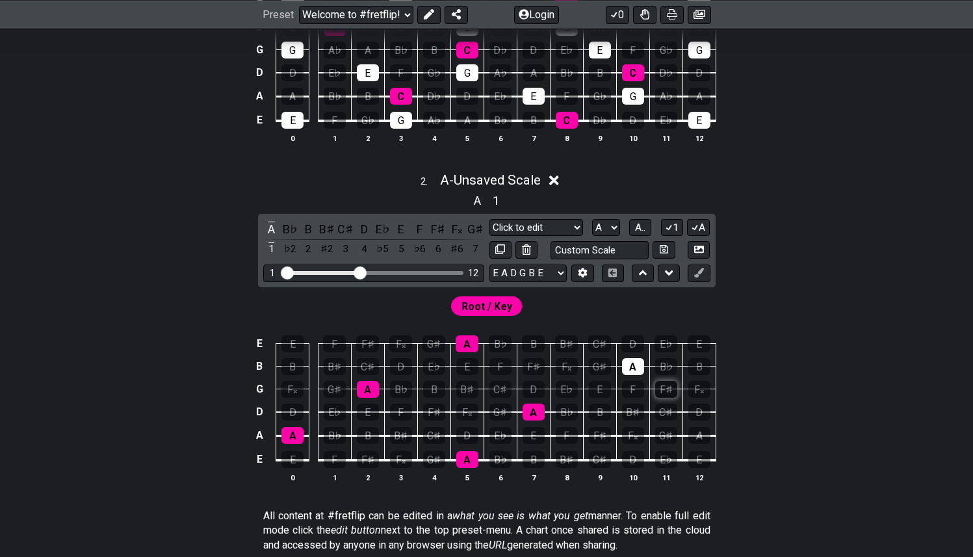
click at [634, 363] on div "A" at bounding box center [633, 366] width 22 height 17
click at [701, 434] on div "A" at bounding box center [699, 435] width 22 height 17
click at [536, 372] on div "F♯" at bounding box center [534, 366] width 22 height 17
click at [535, 391] on div "D" at bounding box center [534, 389] width 22 height 17
drag, startPoint x: 534, startPoint y: 382, endPoint x: 538, endPoint y: 362, distance: 20.5
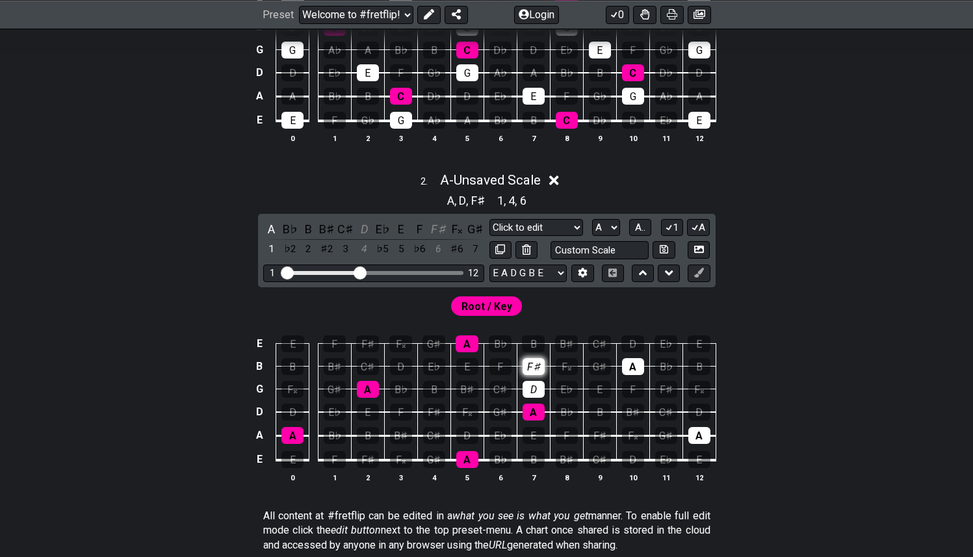
click at [534, 382] on div "D" at bounding box center [534, 389] width 22 height 17
click at [538, 362] on div "F♯" at bounding box center [534, 366] width 22 height 17
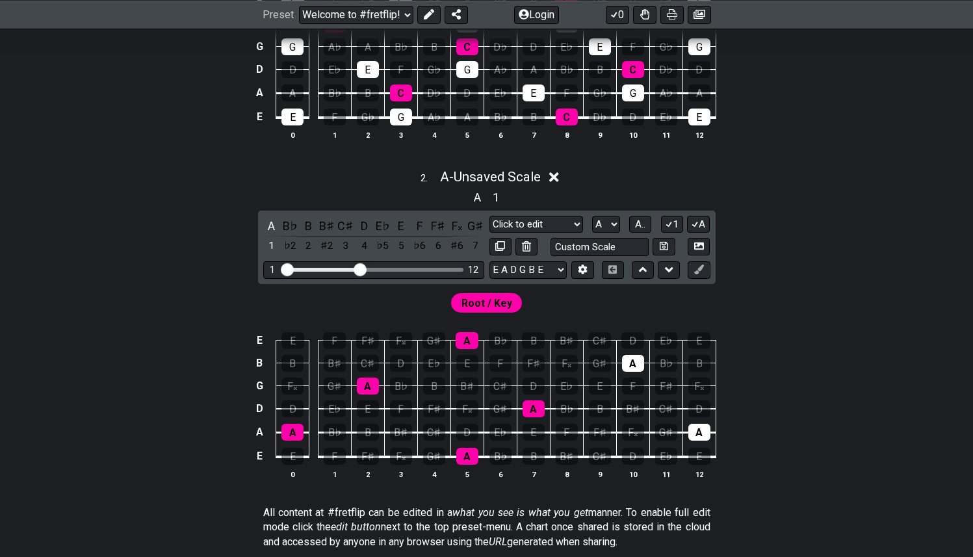
scroll to position [511, 0]
click at [372, 356] on div "C♯" at bounding box center [368, 364] width 22 height 17
click at [372, 415] on div "E" at bounding box center [368, 409] width 22 height 17
click at [369, 366] on div "C♯" at bounding box center [368, 364] width 22 height 17
click at [370, 367] on div "C♯" at bounding box center [368, 364] width 22 height 17
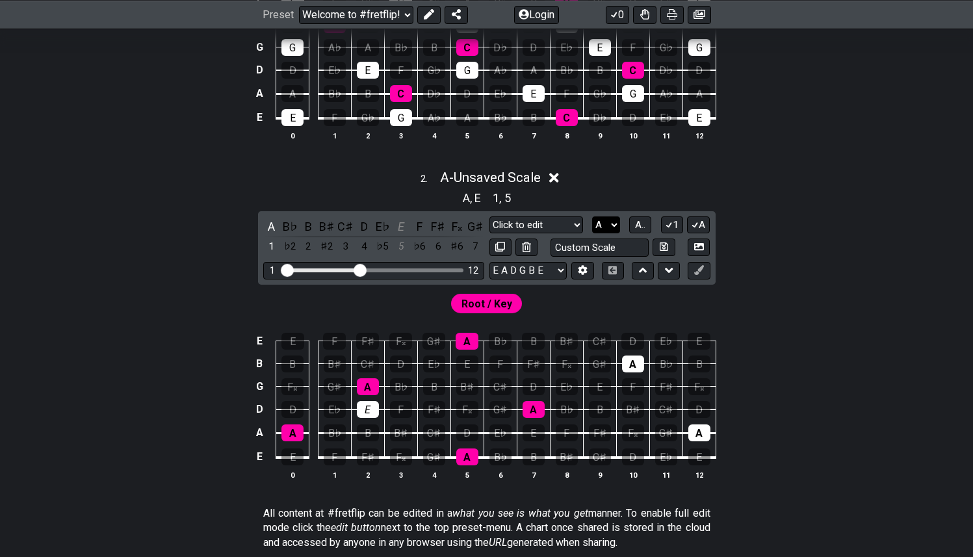
click at [607, 221] on select "A♭ A A♯ B♭ B C C♯ D♭ D D♯ E♭ E F F♯ G♭ G G♯" at bounding box center [606, 225] width 28 height 18
click at [592, 216] on select "A♭ A A♯ B♭ B C C♯ D♭ D D♯ E♭ E F F♯ G♭ G G♯" at bounding box center [606, 225] width 28 height 18
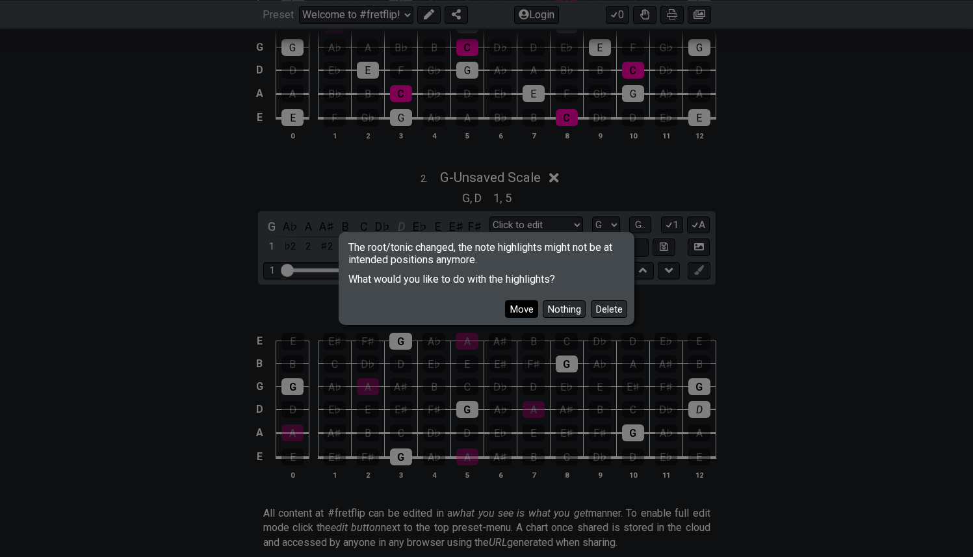
click at [523, 306] on button "Move" at bounding box center [521, 309] width 33 height 18
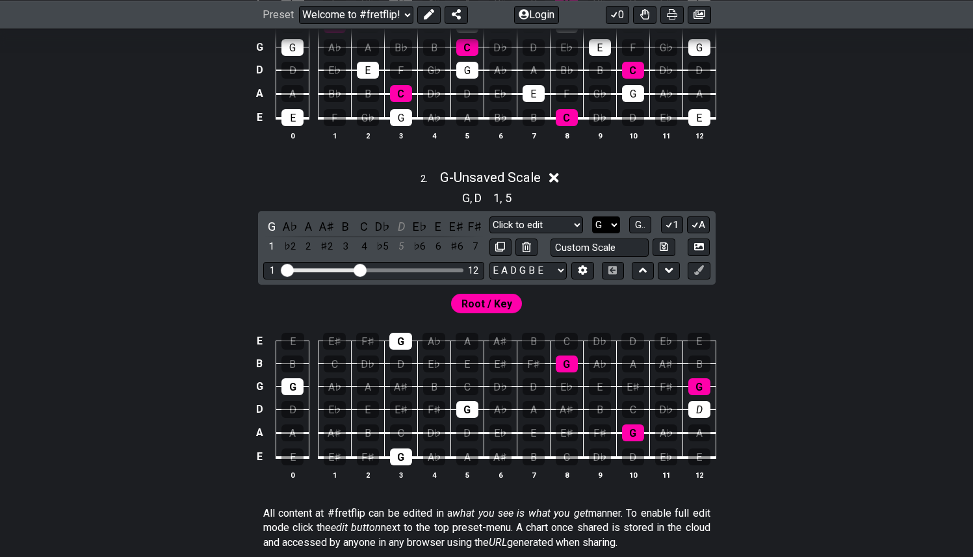
click at [610, 221] on select "A♭ A A♯ B♭ B C C♯ D♭ D D♯ E♭ E F F♯ G♭ G G♯" at bounding box center [606, 225] width 28 height 18
select select "A"
click at [592, 216] on select "A♭ A A♯ B♭ B C C♯ D♭ D D♯ E♭ E F F♯ G♭ G G♯" at bounding box center [606, 225] width 28 height 18
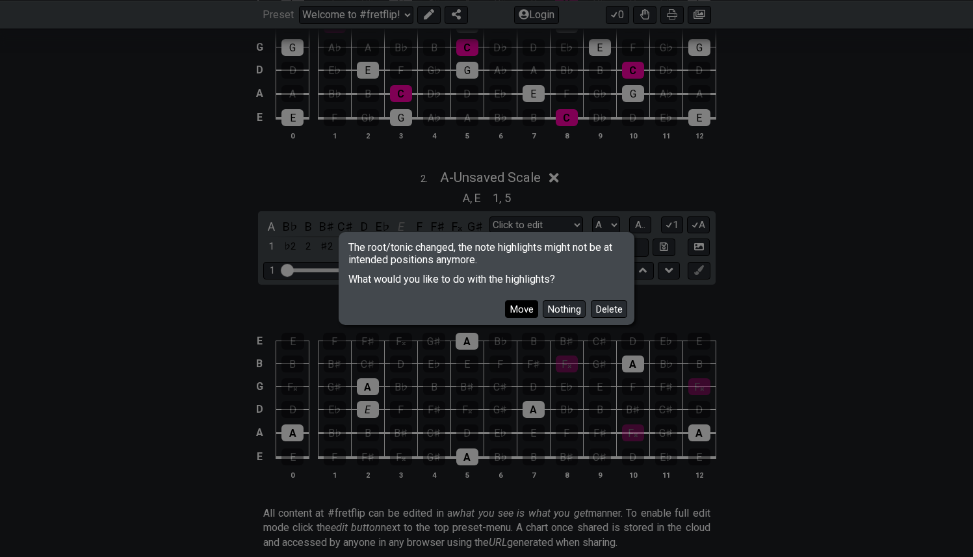
click at [520, 315] on button "Move" at bounding box center [521, 309] width 33 height 18
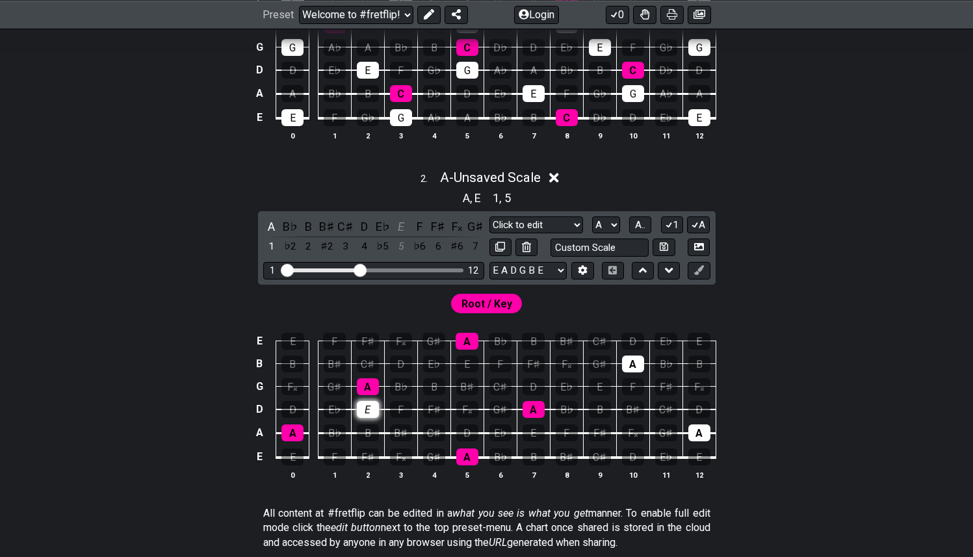
click at [368, 410] on div "E" at bounding box center [368, 409] width 22 height 17
click at [642, 360] on div "A" at bounding box center [633, 364] width 22 height 17
drag, startPoint x: 537, startPoint y: 361, endPoint x: 539, endPoint y: 384, distance: 23.5
click at [537, 361] on div "F♯" at bounding box center [534, 364] width 22 height 17
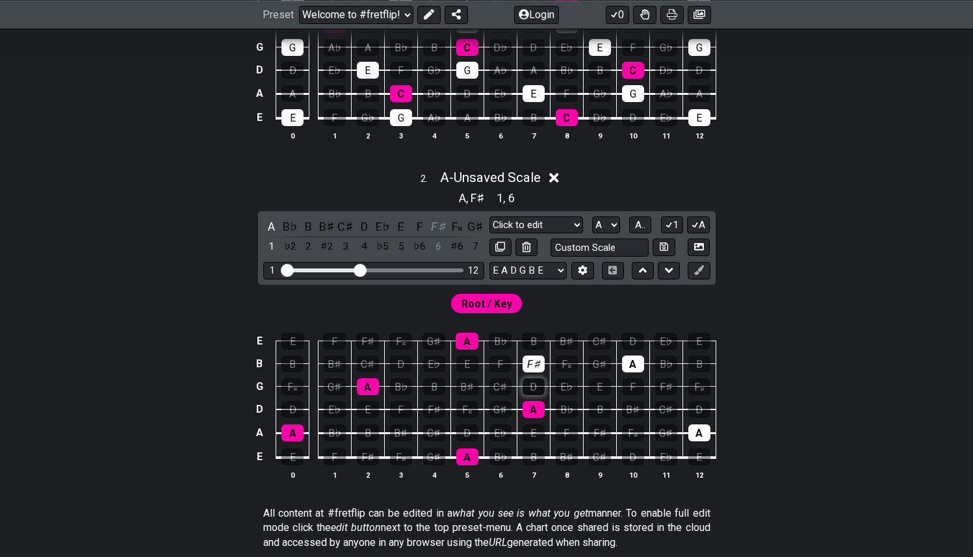
click at [539, 384] on div "D" at bounding box center [534, 386] width 22 height 17
drag, startPoint x: 536, startPoint y: 387, endPoint x: 536, endPoint y: 380, distance: 7.8
click at [536, 385] on div "D" at bounding box center [534, 386] width 22 height 17
click at [535, 360] on div "F♯" at bounding box center [534, 364] width 22 height 17
click at [476, 365] on div "E" at bounding box center [467, 364] width 22 height 17
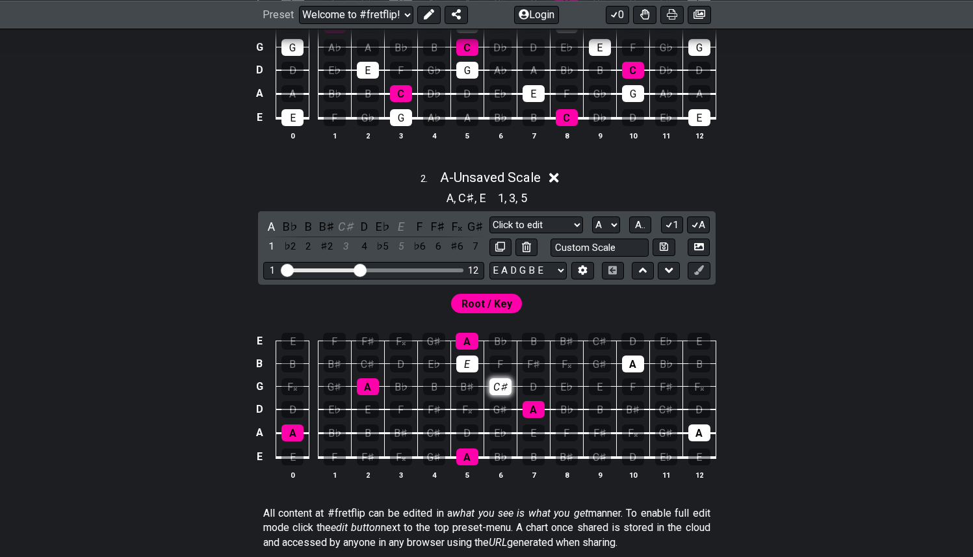
click at [504, 384] on div "C♯" at bounding box center [500, 386] width 22 height 17
click at [473, 343] on div "A" at bounding box center [467, 341] width 23 height 17
drag, startPoint x: 475, startPoint y: 358, endPoint x: 491, endPoint y: 369, distance: 19.7
click at [480, 363] on tbody "E E F F♯ F𝄪 G♯ A B♭ B B♯ C♯ D E♭ E B B B♯ C♯ D E♭ E F F♯ F𝄪 G♯ A B♭ B G F𝄪 G♯ A…" at bounding box center [484, 395] width 464 height 153
click at [502, 381] on div "C♯" at bounding box center [500, 386] width 22 height 17
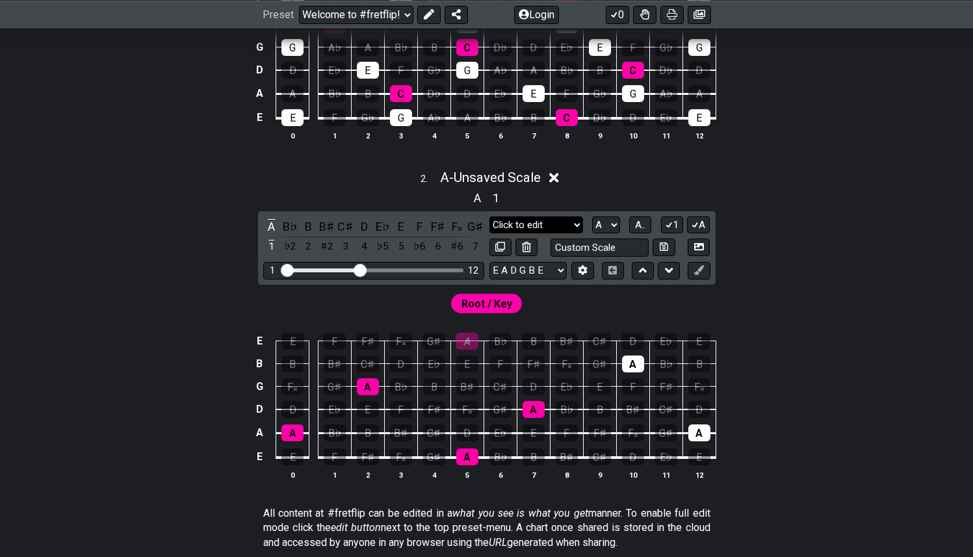
click at [561, 222] on select "Minor Pentatonic Click to edit Minor Pentatonic Major Pentatonic Minor Blues Ma…" at bounding box center [536, 225] width 94 height 18
drag, startPoint x: 470, startPoint y: 339, endPoint x: 470, endPoint y: 348, distance: 8.5
click at [470, 339] on div "A" at bounding box center [467, 341] width 23 height 17
drag, startPoint x: 464, startPoint y: 361, endPoint x: 486, endPoint y: 381, distance: 29.4
click at [467, 361] on div "E" at bounding box center [467, 364] width 22 height 17
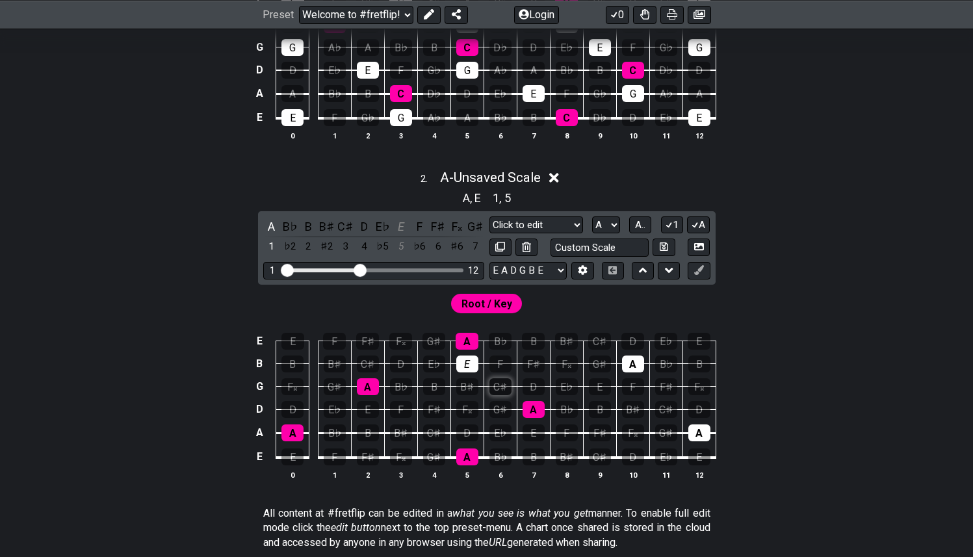
click at [493, 387] on div "C♯" at bounding box center [500, 386] width 22 height 17
click at [540, 433] on div "E" at bounding box center [534, 432] width 22 height 17
click at [288, 458] on div "E" at bounding box center [292, 457] width 22 height 17
click at [668, 407] on div "C♯" at bounding box center [666, 409] width 22 height 17
click at [705, 460] on div "E" at bounding box center [699, 457] width 22 height 17
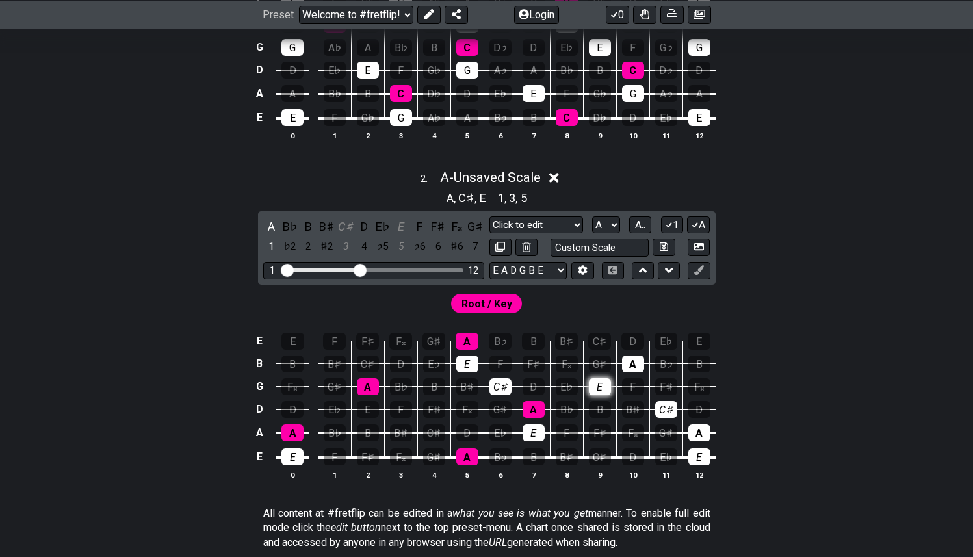
click at [596, 387] on div "E" at bounding box center [600, 386] width 22 height 17
click at [365, 410] on div "E" at bounding box center [368, 409] width 22 height 17
click at [356, 269] on input "Visible fret range" at bounding box center [373, 269] width 185 height 0
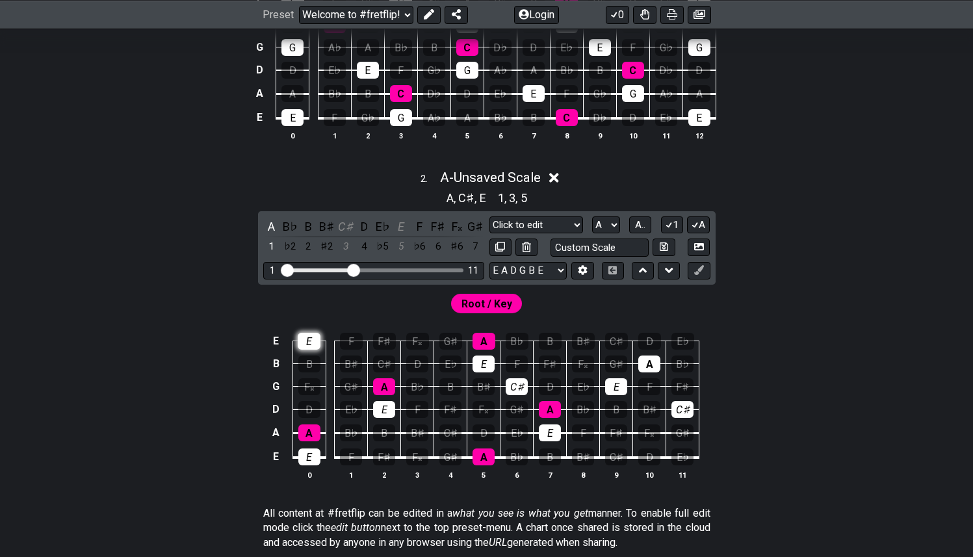
click at [313, 336] on div "E" at bounding box center [309, 341] width 23 height 17
click at [654, 363] on div "A" at bounding box center [649, 364] width 22 height 17
click at [653, 365] on div "A" at bounding box center [649, 364] width 22 height 17
click at [447, 434] on div "C♯" at bounding box center [450, 432] width 22 height 17
click at [385, 362] on div "C♯" at bounding box center [384, 364] width 22 height 17
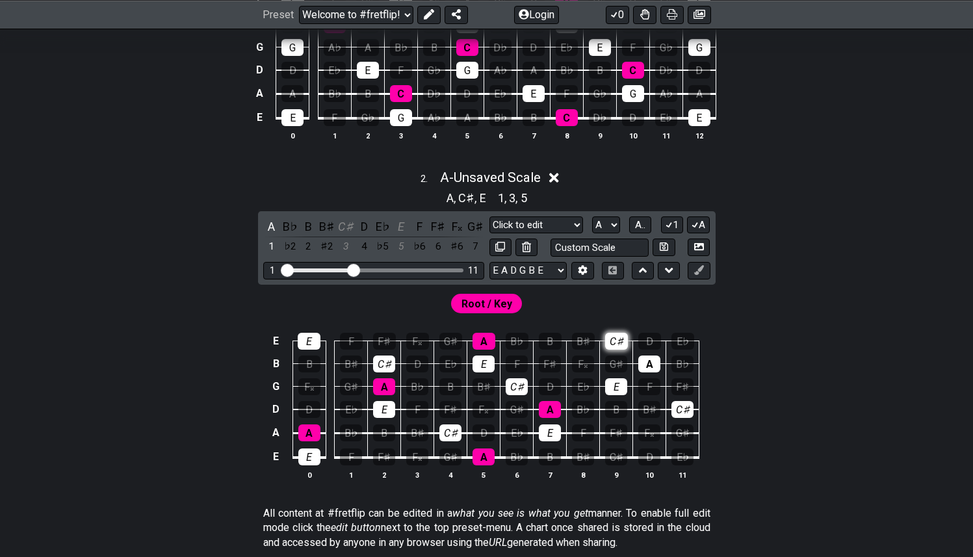
click at [623, 337] on div "C♯" at bounding box center [616, 341] width 23 height 17
click at [612, 454] on div "C♯" at bounding box center [616, 457] width 22 height 17
click at [507, 246] on button at bounding box center [500, 248] width 22 height 18
select select "Click to edit"
select select "A"
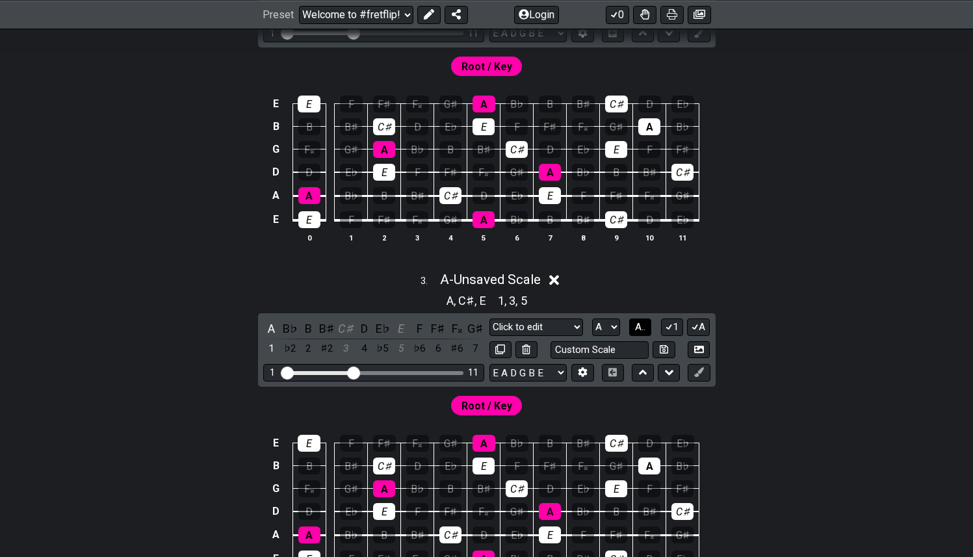
scroll to position [750, 0]
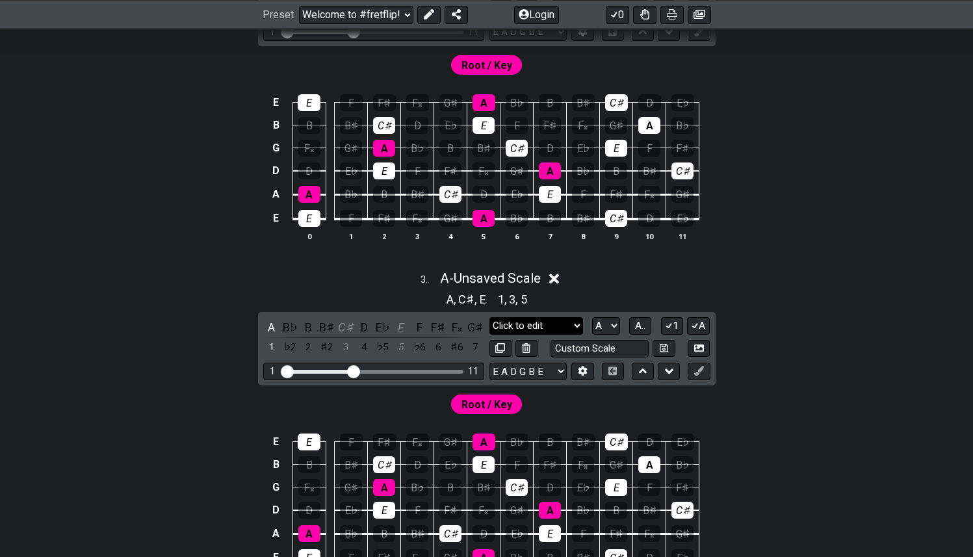
click at [566, 321] on select "Minor Pentatonic Click to edit Minor Pentatonic Major Pentatonic Minor Blues Ma…" at bounding box center [536, 326] width 94 height 18
click at [489, 317] on select "Minor Pentatonic Click to edit Minor Pentatonic Major Pentatonic Minor Blues Ma…" at bounding box center [536, 326] width 94 height 18
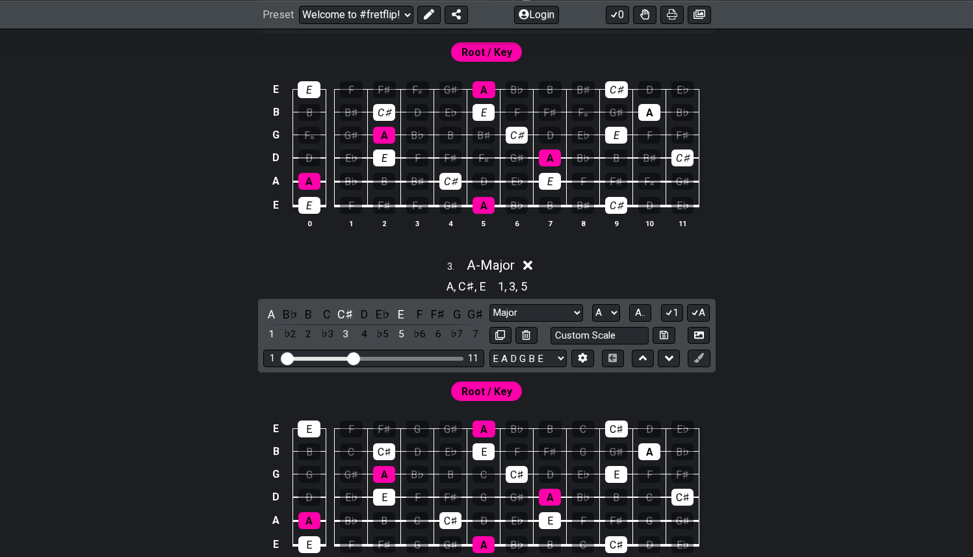
scroll to position [767, 0]
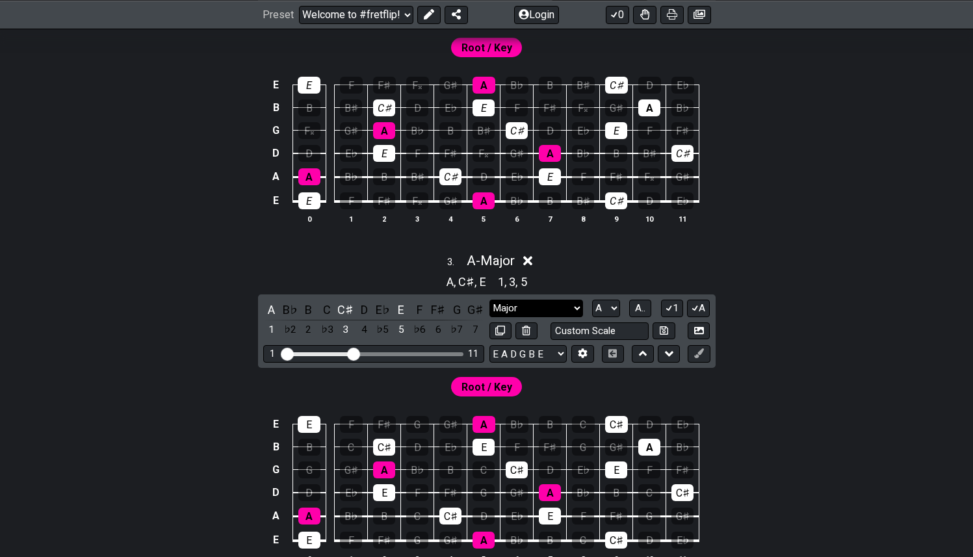
click at [573, 307] on select "Minor Pentatonic Click to edit Minor Pentatonic Major Pentatonic Minor Blues Ma…" at bounding box center [536, 309] width 94 height 18
click at [489, 300] on select "Minor Pentatonic Click to edit Minor Pentatonic Major Pentatonic Minor Blues Ma…" at bounding box center [536, 309] width 94 height 18
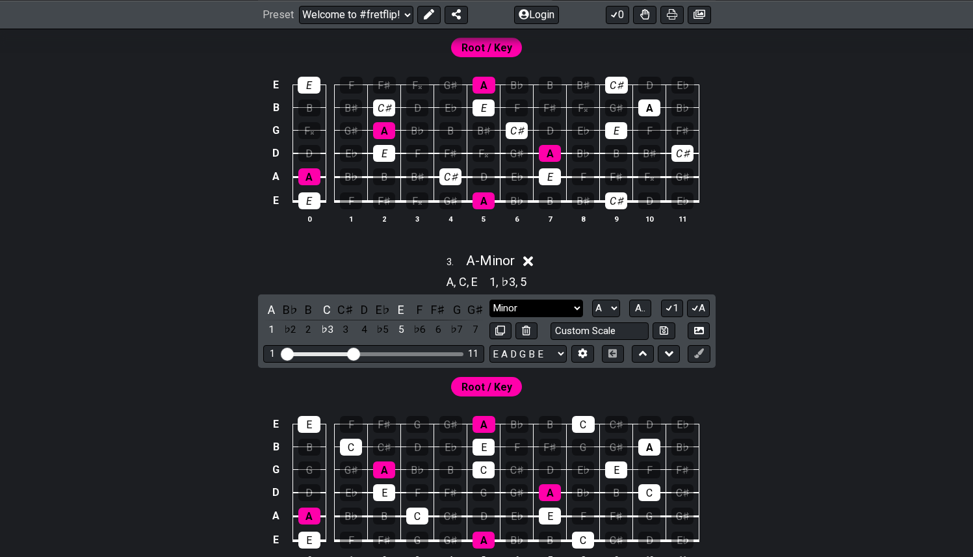
click at [570, 302] on select "Minor Pentatonic Click to edit Minor Pentatonic Major Pentatonic Minor Blues Ma…" at bounding box center [536, 309] width 94 height 18
click at [489, 300] on select "Minor Pentatonic Click to edit Minor Pentatonic Major Pentatonic Minor Blues Ma…" at bounding box center [536, 309] width 94 height 18
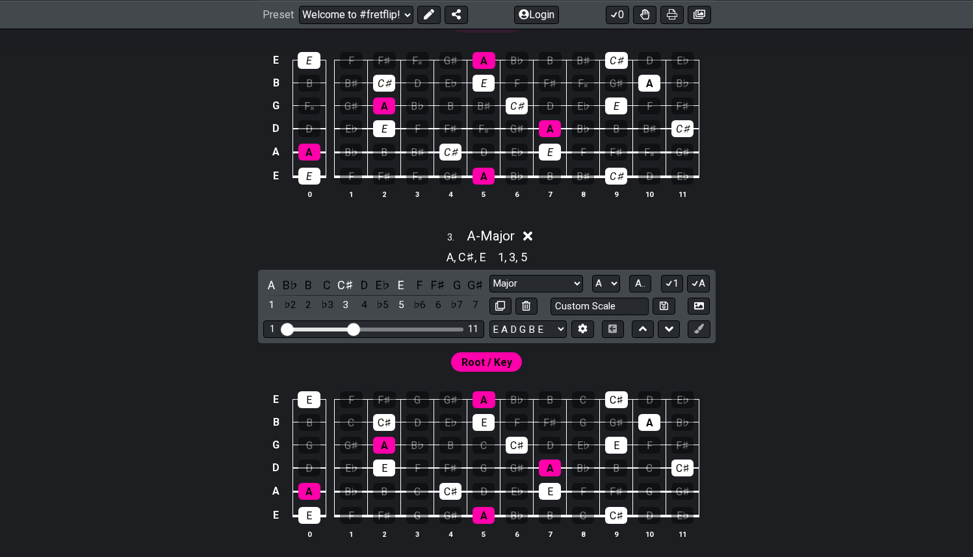
scroll to position [959, 0]
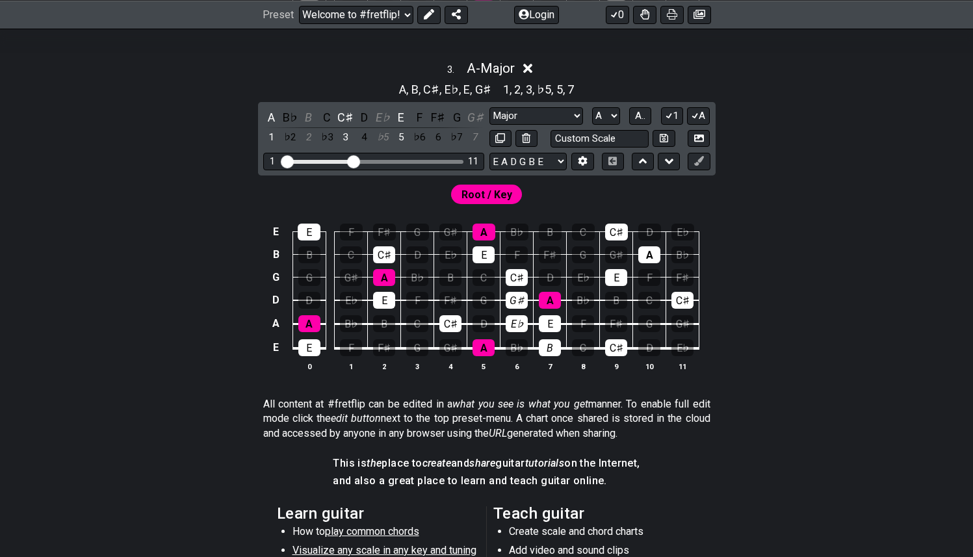
click at [764, 320] on div "E E F F♯ G G♯ A B♭ B C C♯ D E♭ B B C C♯ D E♭ E F F♯ G G♯ A B♭ G G G♯ A B♭ B C C…" at bounding box center [486, 298] width 973 height 183
click at [518, 296] on div "G♯" at bounding box center [517, 300] width 22 height 17
drag, startPoint x: 514, startPoint y: 322, endPoint x: 525, endPoint y: 327, distance: 12.2
click at [515, 322] on div "E♭" at bounding box center [517, 323] width 22 height 17
click at [555, 347] on div "B" at bounding box center [550, 347] width 22 height 17
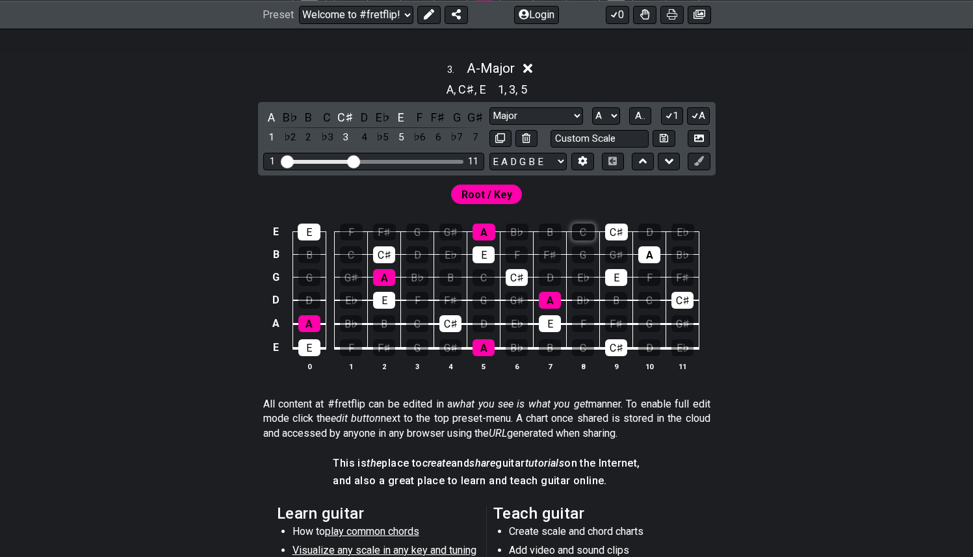
click at [586, 232] on div "C" at bounding box center [583, 232] width 23 height 17
click at [584, 230] on div "C" at bounding box center [583, 232] width 23 height 17
click at [482, 280] on div "C" at bounding box center [484, 277] width 22 height 17
drag, startPoint x: 362, startPoint y: 246, endPoint x: 352, endPoint y: 250, distance: 10.8
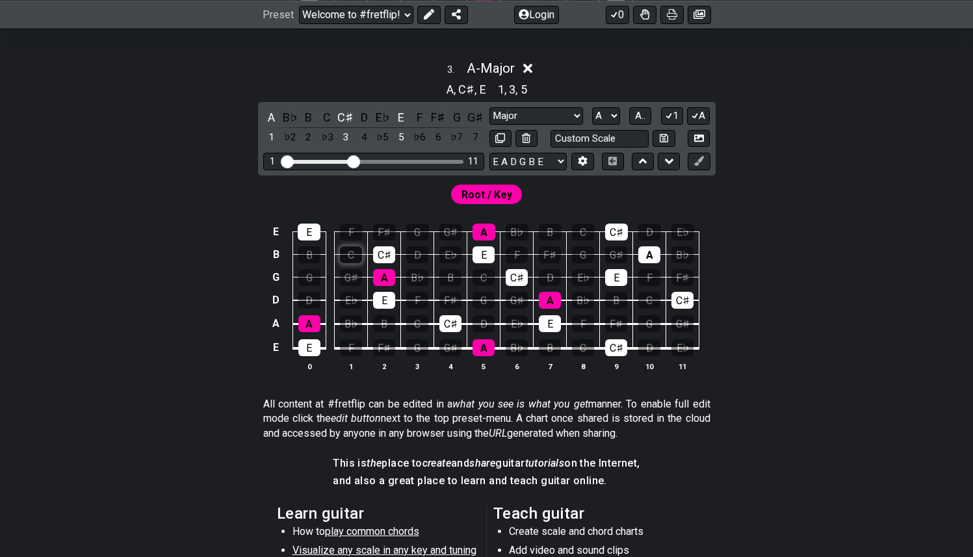
click at [361, 246] on td "C" at bounding box center [351, 242] width 33 height 23
click at [352, 250] on div "C" at bounding box center [351, 254] width 22 height 17
click at [353, 257] on div "C" at bounding box center [351, 254] width 22 height 17
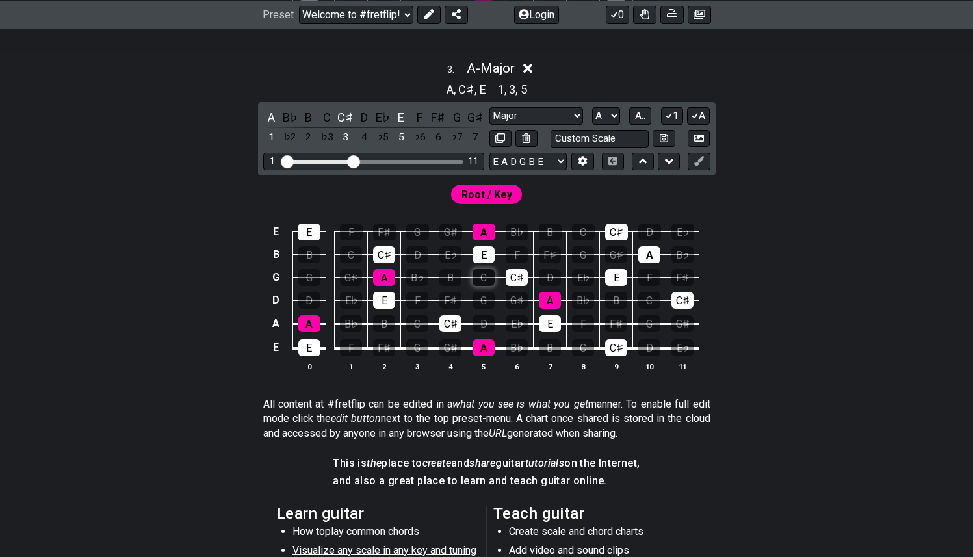
click at [489, 275] on div "C" at bounding box center [484, 277] width 22 height 17
click at [582, 229] on div "C" at bounding box center [583, 232] width 23 height 17
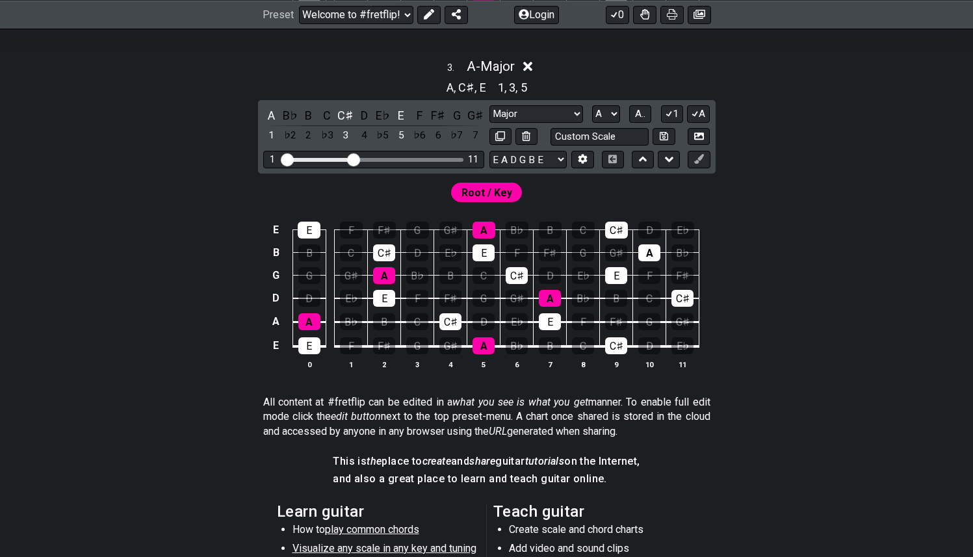
scroll to position [962, 0]
click at [532, 114] on select "Minor Pentatonic Click to edit Minor Pentatonic Major Pentatonic Minor Blues Ma…" at bounding box center [536, 114] width 94 height 18
select select "Minor"
click at [489, 105] on select "Minor Pentatonic Click to edit Minor Pentatonic Major Pentatonic Minor Blues Ma…" at bounding box center [536, 114] width 94 height 18
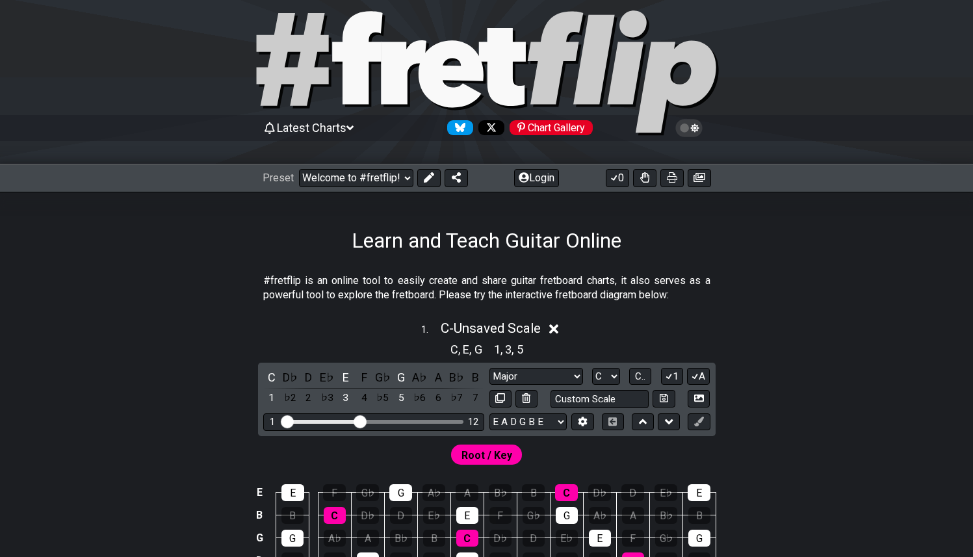
scroll to position [0, 0]
